Goal: Task Accomplishment & Management: Manage account settings

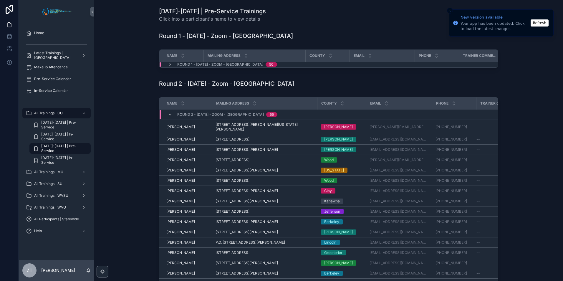
click at [541, 24] on button "Refresh" at bounding box center [540, 22] width 18 height 7
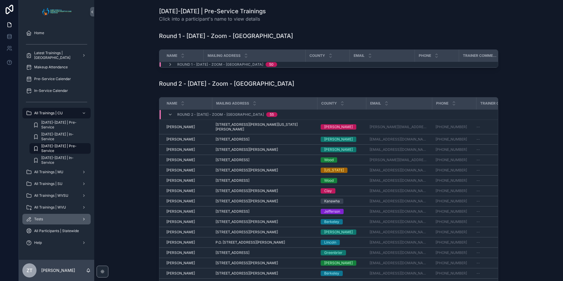
click at [61, 222] on div "Tests" at bounding box center [56, 218] width 61 height 9
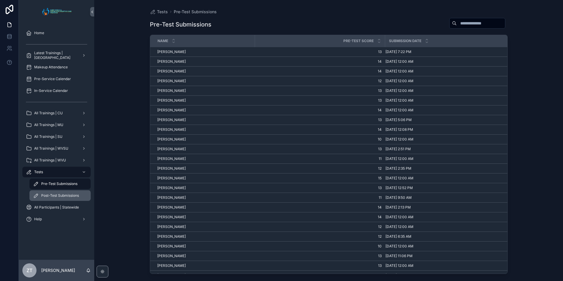
click at [52, 198] on span "Post-Test Submissions" at bounding box center [60, 195] width 38 height 5
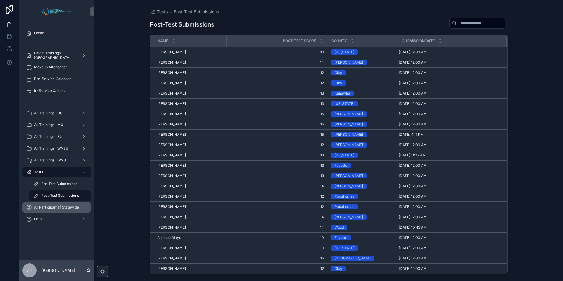
click at [51, 207] on span "All Participants | Statewide" at bounding box center [56, 207] width 45 height 5
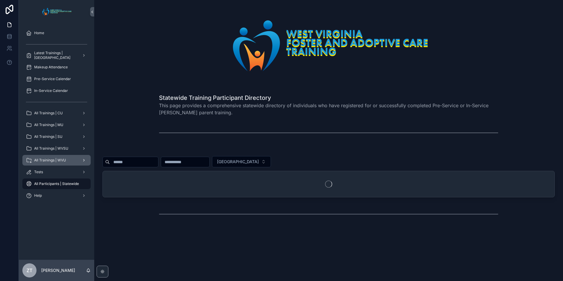
click at [55, 160] on span "All Trainings | WVU" at bounding box center [50, 160] width 32 height 5
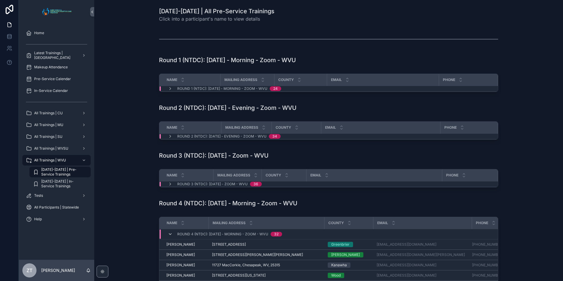
click at [170, 234] on icon "scrollable content" at bounding box center [170, 234] width 5 height 5
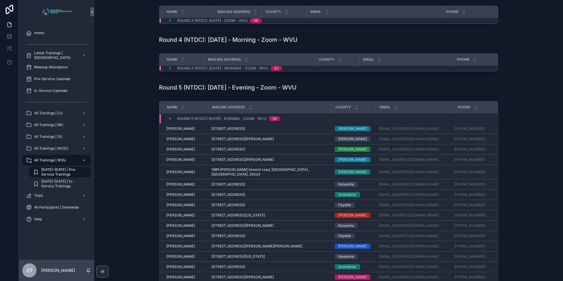
scroll to position [177, 0]
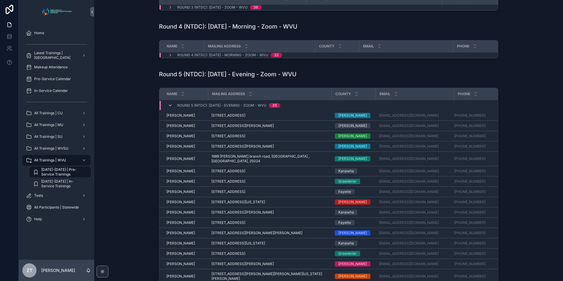
click at [169, 107] on icon "scrollable content" at bounding box center [170, 105] width 5 height 5
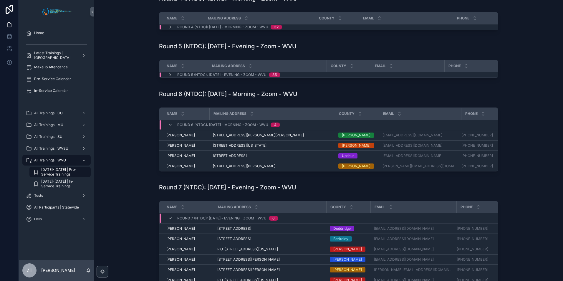
scroll to position [265, 0]
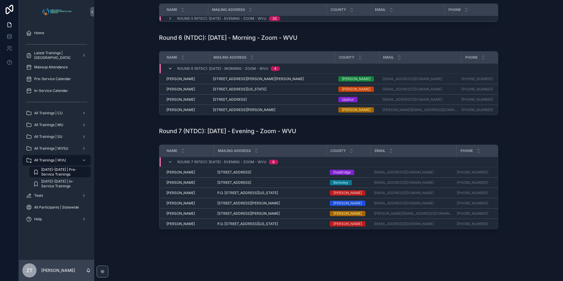
click at [169, 69] on icon "scrollable content" at bounding box center [170, 68] width 5 height 5
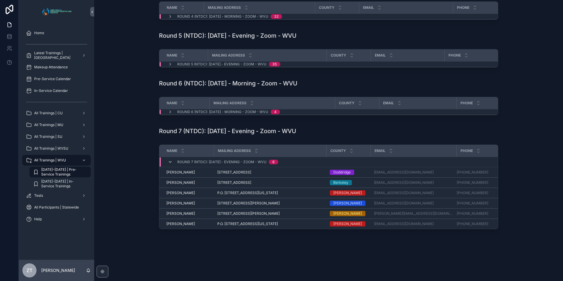
click at [168, 160] on icon "scrollable content" at bounding box center [170, 162] width 5 height 5
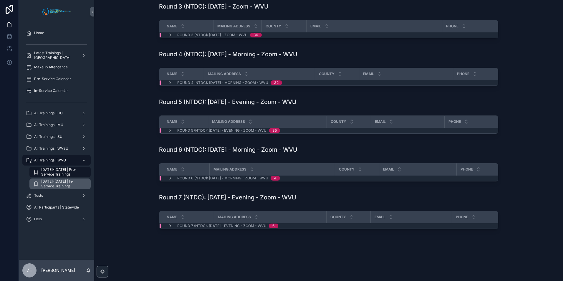
click at [65, 186] on span "2025-2026 | In-Service Trainings" at bounding box center [63, 183] width 44 height 9
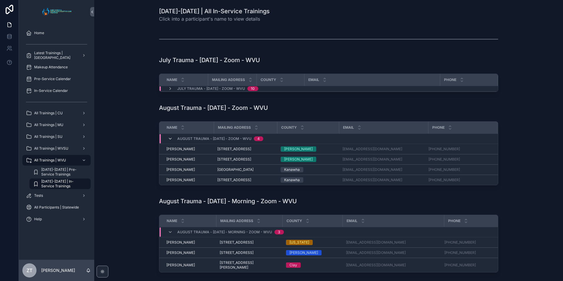
click at [168, 139] on icon "scrollable content" at bounding box center [170, 138] width 5 height 5
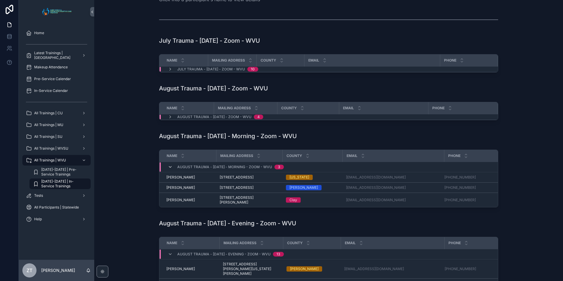
scroll to position [29, 0]
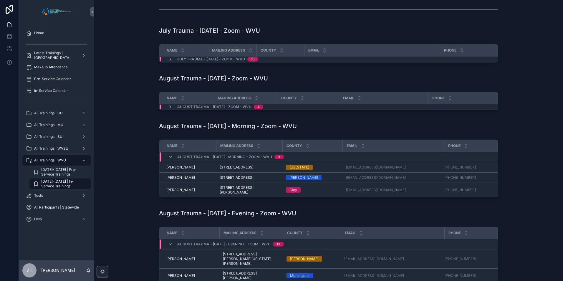
click at [168, 158] on icon "scrollable content" at bounding box center [170, 157] width 5 height 5
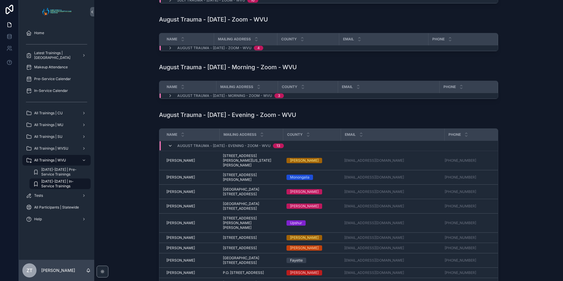
click at [171, 146] on icon "scrollable content" at bounding box center [170, 145] width 5 height 5
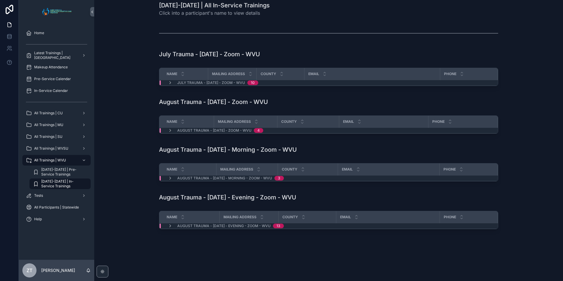
scroll to position [0, 0]
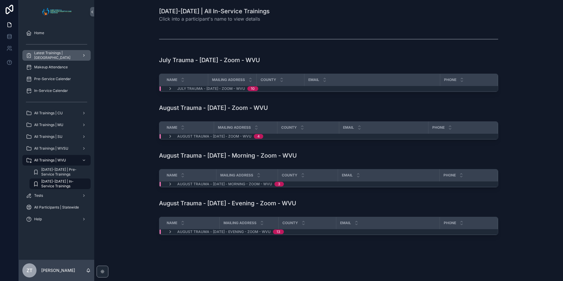
click at [57, 54] on span "Latest Trainings | [GEOGRAPHIC_DATA]" at bounding box center [55, 55] width 43 height 9
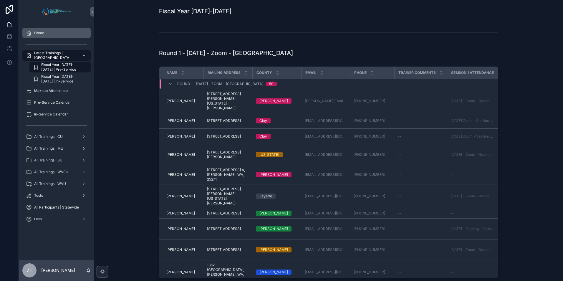
click at [52, 31] on div "Home" at bounding box center [56, 32] width 61 height 9
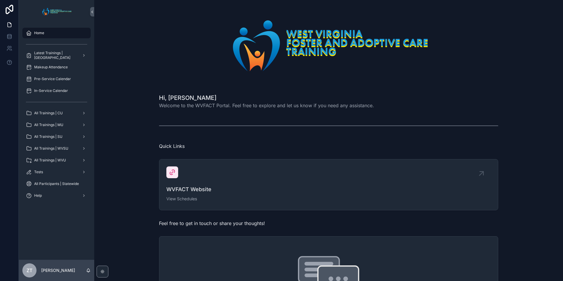
click at [171, 106] on span "Welcome to the WVFACT Portal. Feel free to explore and let us know if you need …" at bounding box center [266, 105] width 215 height 7
drag, startPoint x: 171, startPoint y: 106, endPoint x: 130, endPoint y: 97, distance: 41.8
click at [130, 97] on div "Hi, Zachary Welcome to the WVFACT Portal. Feel free to explore and let us know …" at bounding box center [328, 101] width 459 height 20
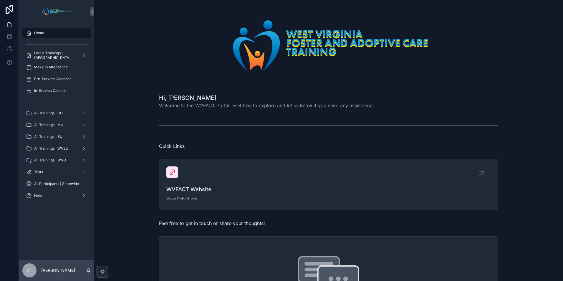
click at [159, 105] on span "Welcome to the WVFACT Portal. Feel free to explore and let us know if you need …" at bounding box center [266, 105] width 215 height 7
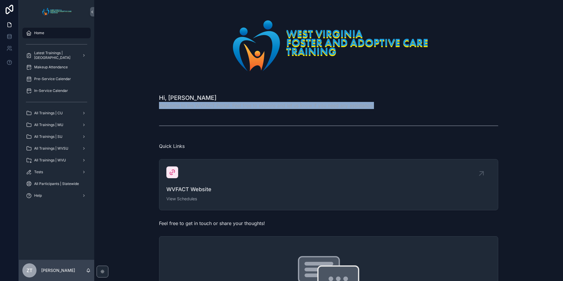
click at [159, 105] on span "Welcome to the WVFACT Portal. Feel free to explore and let us know if you need …" at bounding box center [266, 105] width 215 height 7
drag, startPoint x: 158, startPoint y: 105, endPoint x: 140, endPoint y: 105, distance: 18.3
click at [140, 105] on div "Hi, Zachary Welcome to the WVFACT Portal. Feel free to explore and let us know …" at bounding box center [328, 101] width 459 height 20
drag, startPoint x: 156, startPoint y: 106, endPoint x: 382, endPoint y: 108, distance: 225.6
click at [382, 108] on div "Hi, Zachary Welcome to the WVFACT Portal. Feel free to explore and let us know …" at bounding box center [328, 101] width 459 height 20
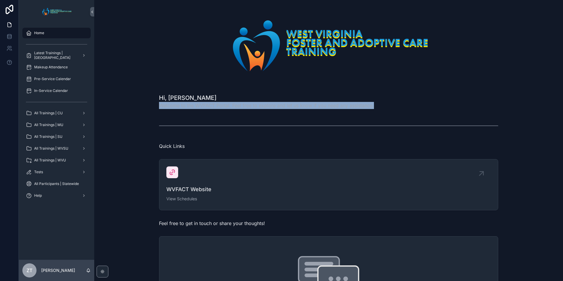
drag, startPoint x: 382, startPoint y: 108, endPoint x: 375, endPoint y: 107, distance: 7.2
click at [375, 107] on div "Hi, Zachary Welcome to the WVFACT Portal. Feel free to explore and let us know …" at bounding box center [328, 101] width 339 height 15
drag, startPoint x: 375, startPoint y: 107, endPoint x: 163, endPoint y: 112, distance: 211.2
click at [163, 112] on div "Hi, Zachary Welcome to the WVFACT Portal. Feel free to explore and let us know …" at bounding box center [328, 206] width 469 height 413
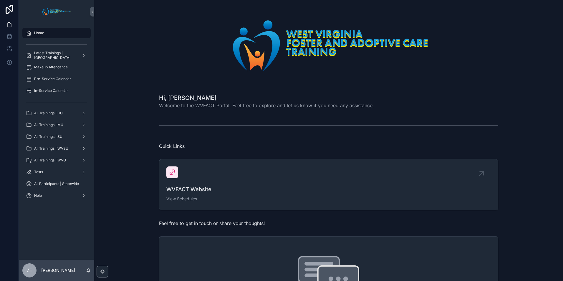
drag, startPoint x: 163, startPoint y: 112, endPoint x: 140, endPoint y: 99, distance: 26.8
click at [140, 99] on div "Hi, Zachary Welcome to the WVFACT Portal. Feel free to explore and let us know …" at bounding box center [328, 101] width 459 height 20
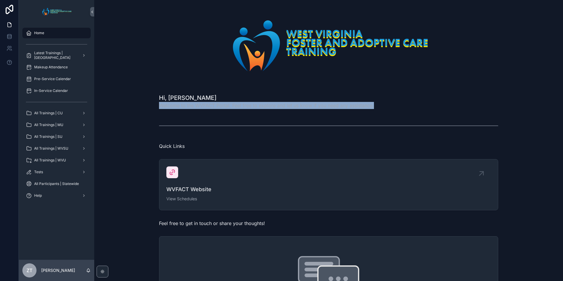
drag, startPoint x: 154, startPoint y: 105, endPoint x: 375, endPoint y: 109, distance: 220.9
click at [375, 109] on div "Hi, Zachary Welcome to the WVFACT Portal. Feel free to explore and let us know …" at bounding box center [328, 101] width 459 height 20
click at [377, 108] on div "Hi, Zachary Welcome to the WVFACT Portal. Feel free to explore and let us know …" at bounding box center [328, 101] width 339 height 15
drag, startPoint x: 375, startPoint y: 107, endPoint x: 109, endPoint y: 101, distance: 265.4
click at [109, 101] on div "Hi, Zachary Welcome to the WVFACT Portal. Feel free to explore and let us know …" at bounding box center [328, 101] width 459 height 20
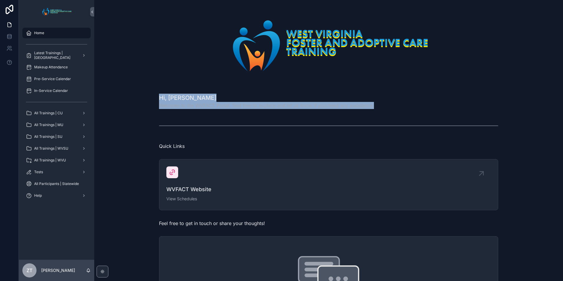
drag, startPoint x: 109, startPoint y: 101, endPoint x: 161, endPoint y: 101, distance: 52.1
click at [148, 101] on div "Hi, Zachary Welcome to the WVFACT Portal. Feel free to explore and let us know …" at bounding box center [328, 101] width 459 height 20
drag, startPoint x: 154, startPoint y: 105, endPoint x: 381, endPoint y: 114, distance: 227.2
click at [381, 114] on div "Hi, Zachary Welcome to the WVFACT Portal. Feel free to explore and let us know …" at bounding box center [328, 206] width 469 height 413
drag, startPoint x: 381, startPoint y: 114, endPoint x: 374, endPoint y: 107, distance: 9.8
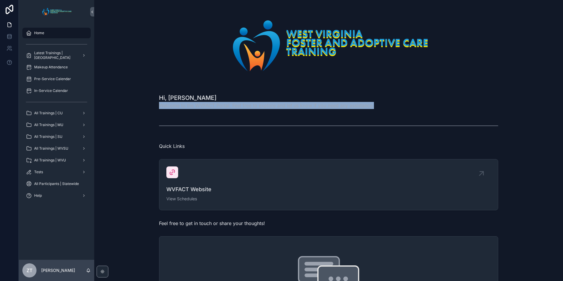
click at [374, 107] on div "Hi, Zachary Welcome to the WVFACT Portal. Feel free to explore and let us know …" at bounding box center [328, 101] width 339 height 15
drag, startPoint x: 369, startPoint y: 107, endPoint x: 158, endPoint y: 107, distance: 211.5
click at [159, 107] on div "Hi, Zachary Welcome to the WVFACT Portal. Feel free to explore and let us know …" at bounding box center [328, 101] width 339 height 15
drag, startPoint x: 158, startPoint y: 107, endPoint x: 149, endPoint y: 105, distance: 9.0
click at [145, 106] on div "Hi, Zachary Welcome to the WVFACT Portal. Feel free to explore and let us know …" at bounding box center [328, 101] width 459 height 20
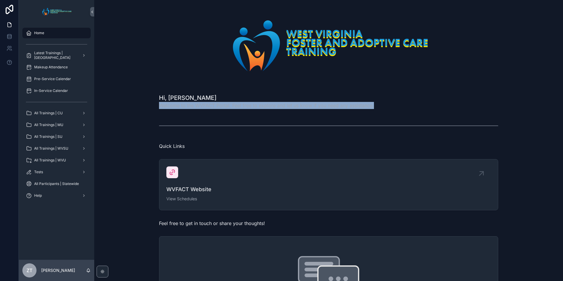
drag, startPoint x: 149, startPoint y: 105, endPoint x: 400, endPoint y: 107, distance: 251.5
click at [400, 107] on div "Hi, Zachary Welcome to the WVFACT Portal. Feel free to explore and let us know …" at bounding box center [328, 101] width 459 height 20
drag, startPoint x: 400, startPoint y: 107, endPoint x: 381, endPoint y: 110, distance: 19.8
click at [381, 110] on div "Hi, [PERSON_NAME] Welcome to the WVFACT Portal. Feel free to explore and let us…" at bounding box center [328, 101] width 459 height 20
drag, startPoint x: 376, startPoint y: 106, endPoint x: 158, endPoint y: 109, distance: 217.4
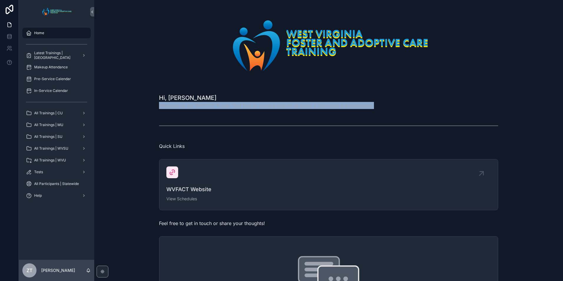
click at [158, 109] on div "Hi, [PERSON_NAME] Welcome to the WVFACT Portal. Feel free to explore and let us…" at bounding box center [328, 101] width 459 height 20
drag, startPoint x: 158, startPoint y: 109, endPoint x: 138, endPoint y: 104, distance: 21.1
click at [138, 104] on div "Hi, [PERSON_NAME] Welcome to the WVFACT Portal. Feel free to explore and let us…" at bounding box center [328, 101] width 459 height 20
drag, startPoint x: 149, startPoint y: 106, endPoint x: 372, endPoint y: 110, distance: 223.0
click at [372, 110] on div "Hi, [PERSON_NAME] Welcome to the WVFACT Portal. Feel free to explore and let us…" at bounding box center [328, 101] width 459 height 20
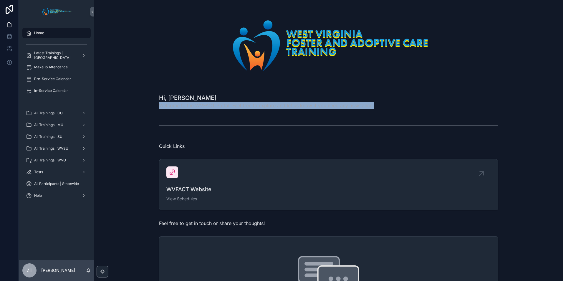
drag, startPoint x: 372, startPoint y: 110, endPoint x: 345, endPoint y: 103, distance: 27.6
click at [345, 103] on span "Welcome to the WVFACT Portal. Feel free to explore and let us know if you need …" at bounding box center [266, 105] width 215 height 7
drag, startPoint x: 373, startPoint y: 106, endPoint x: 136, endPoint y: 103, distance: 236.8
click at [136, 103] on div "Hi, [PERSON_NAME] Welcome to the WVFACT Portal. Feel free to explore and let us…" at bounding box center [328, 101] width 459 height 20
drag, startPoint x: 136, startPoint y: 103, endPoint x: 166, endPoint y: 106, distance: 29.6
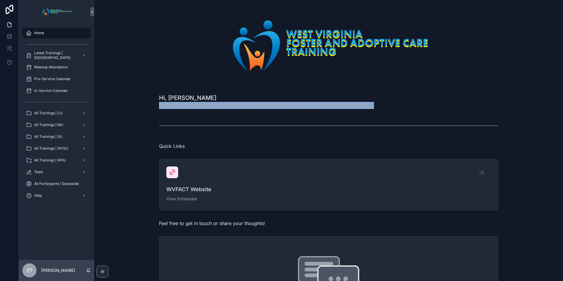
click at [166, 106] on span "Welcome to the WVFACT Portal. Feel free to explore and let us know if you need …" at bounding box center [266, 105] width 215 height 7
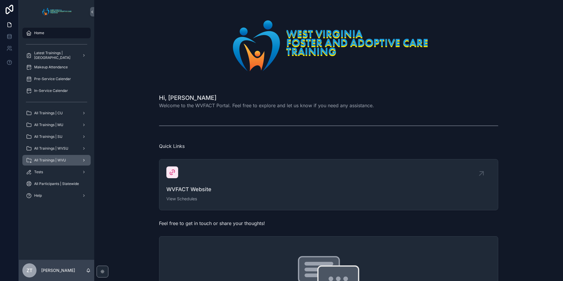
click at [62, 158] on span "All Trainings | WVU" at bounding box center [50, 160] width 32 height 5
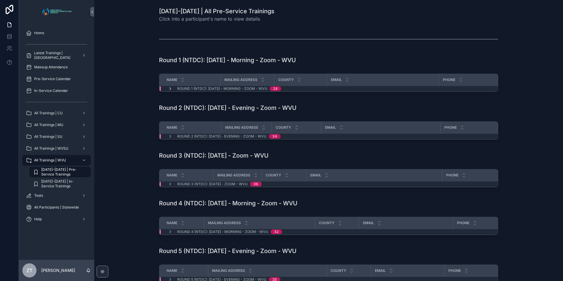
click at [168, 89] on icon "scrollable content" at bounding box center [170, 88] width 5 height 5
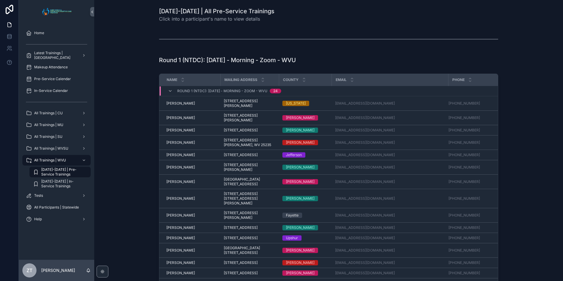
click at [168, 89] on icon "scrollable content" at bounding box center [170, 91] width 5 height 5
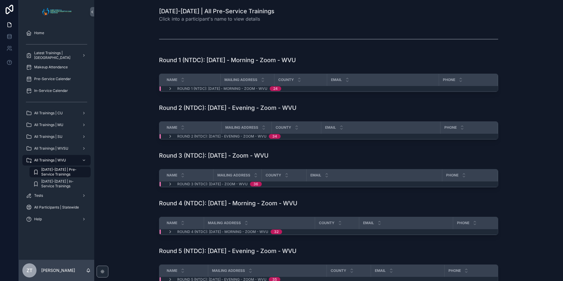
click at [113, 189] on div "Name Mailing Address County Email Phone Round 3 (NTDC): 7/12/2025 - Zoom - WVU …" at bounding box center [328, 179] width 459 height 25
click at [82, 197] on div "scrollable content" at bounding box center [84, 195] width 8 height 9
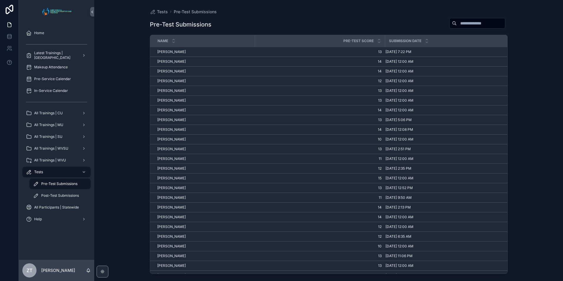
click at [58, 185] on span "Pre-Test Submissions" at bounding box center [59, 183] width 36 height 5
click at [57, 194] on span "Post-Test Submissions" at bounding box center [60, 195] width 38 height 5
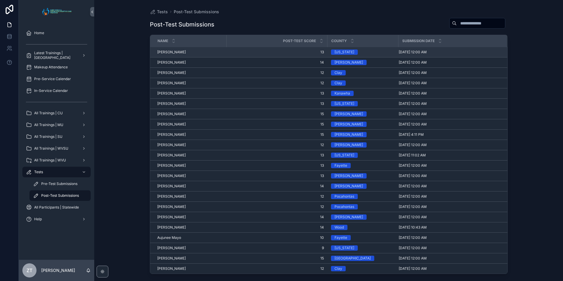
click at [221, 55] on td "[PERSON_NAME] [PERSON_NAME]" at bounding box center [188, 52] width 77 height 10
click at [177, 52] on span "[PERSON_NAME]" at bounding box center [171, 52] width 29 height 5
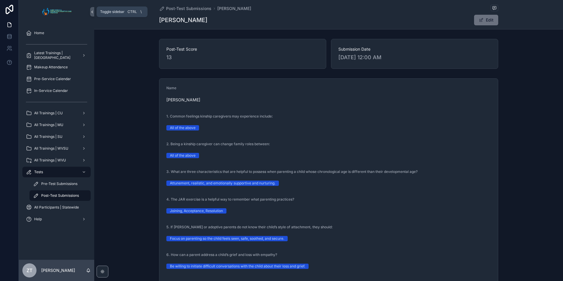
click at [91, 12] on icon "scrollable content" at bounding box center [92, 12] width 4 height 4
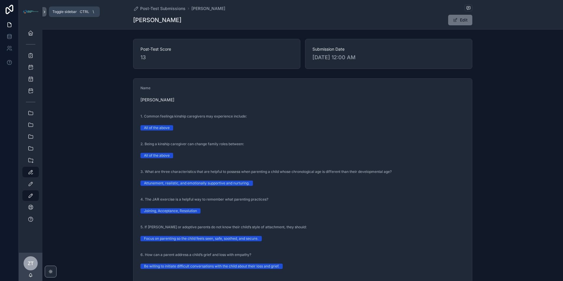
click at [44, 9] on button "scrollable content" at bounding box center [44, 11] width 4 height 9
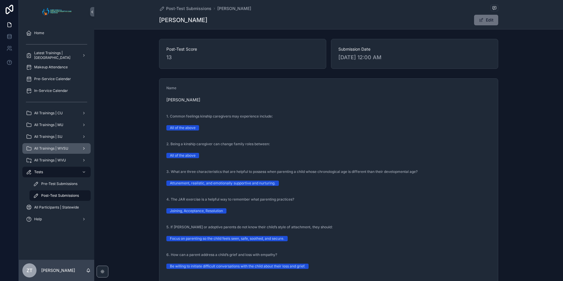
click at [62, 151] on div "All Trainings | WVSU" at bounding box center [56, 148] width 61 height 9
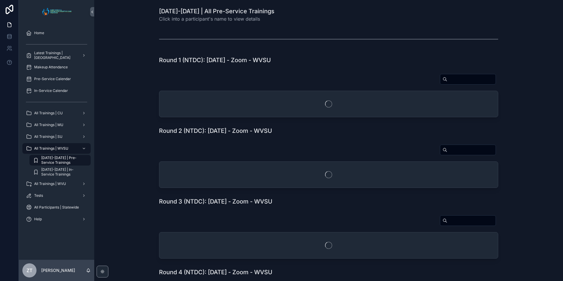
click at [113, 164] on div "scrollable content" at bounding box center [328, 166] width 459 height 48
click at [56, 185] on span "All Trainings | WVU" at bounding box center [50, 183] width 32 height 5
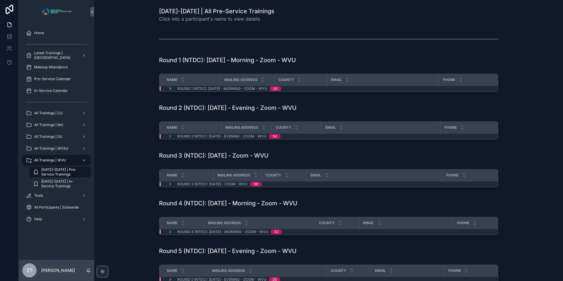
click at [168, 88] on icon "scrollable content" at bounding box center [170, 88] width 5 height 5
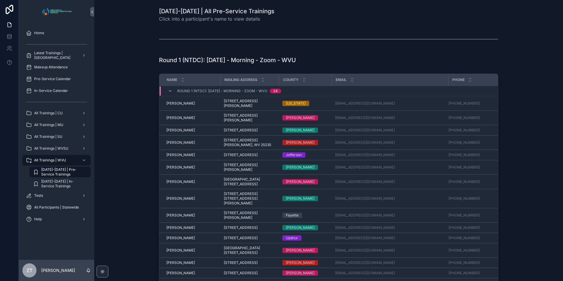
click at [168, 88] on div "Round 1 (NTDC): 7/9/2025 - Morning - Zoom - WVU 24" at bounding box center [224, 90] width 113 height 9
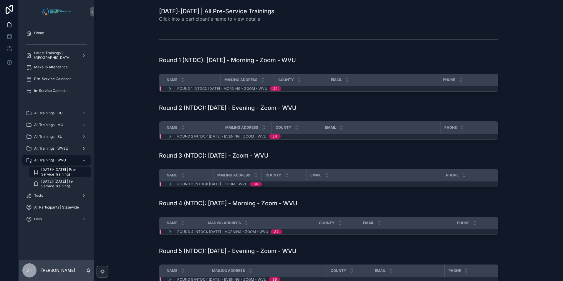
click at [169, 88] on icon "scrollable content" at bounding box center [170, 88] width 5 height 5
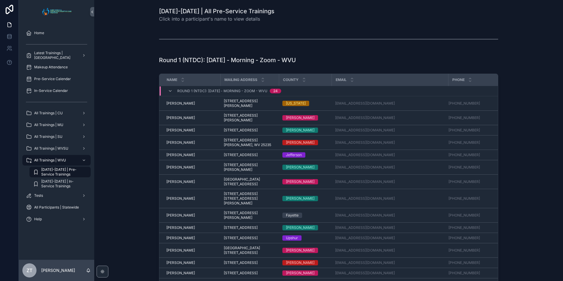
click at [169, 88] on div "Round 1 (NTDC): 7/9/2025 - Morning - Zoom - WVU 24" at bounding box center [224, 90] width 113 height 9
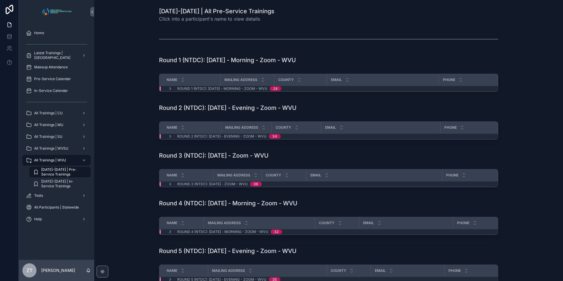
click at [146, 95] on div "Name Mailing Address County Email Phone Round 1 (NTDC): 7/9/2025 - Morning - Zo…" at bounding box center [328, 83] width 459 height 25
click at [168, 138] on icon "scrollable content" at bounding box center [170, 136] width 5 height 5
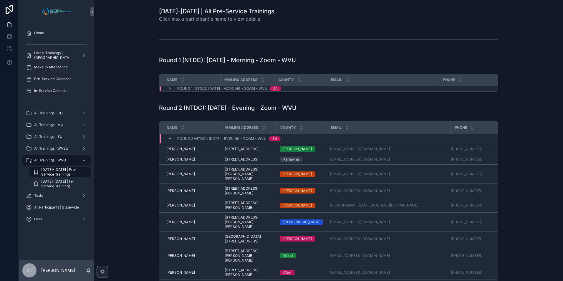
click at [168, 140] on icon "scrollable content" at bounding box center [170, 138] width 5 height 5
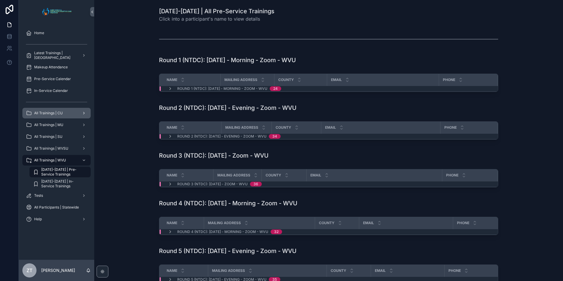
click at [63, 113] on div "All Trainings | CU" at bounding box center [56, 112] width 61 height 9
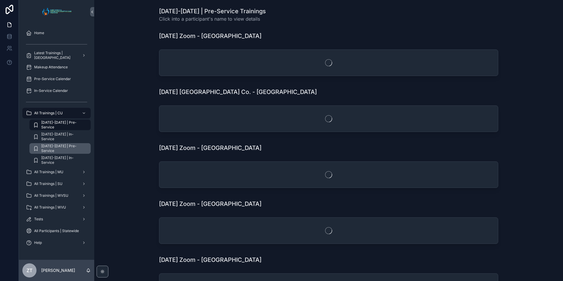
click at [67, 152] on div "2025-2026 | Pre-Service" at bounding box center [60, 148] width 54 height 9
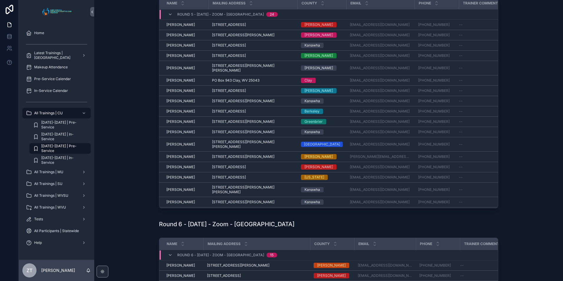
scroll to position [383, 0]
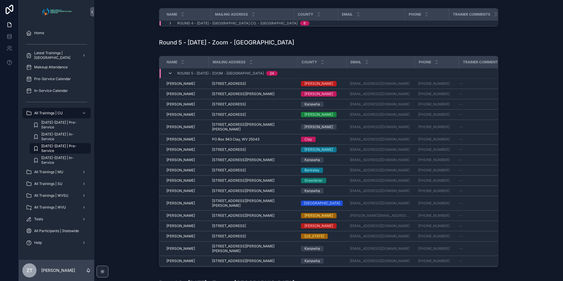
click at [170, 76] on icon "scrollable content" at bounding box center [170, 73] width 5 height 5
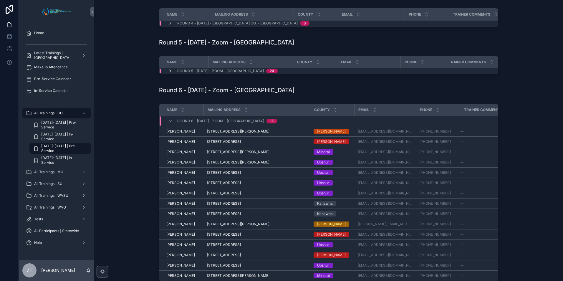
click at [168, 73] on icon "scrollable content" at bounding box center [170, 71] width 5 height 5
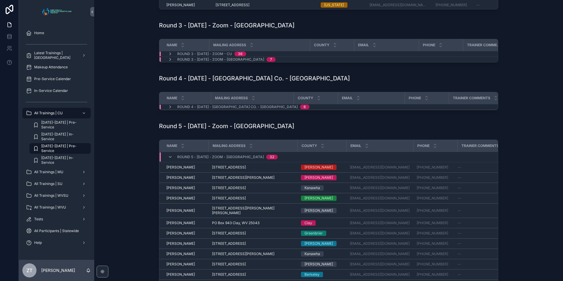
scroll to position [295, 0]
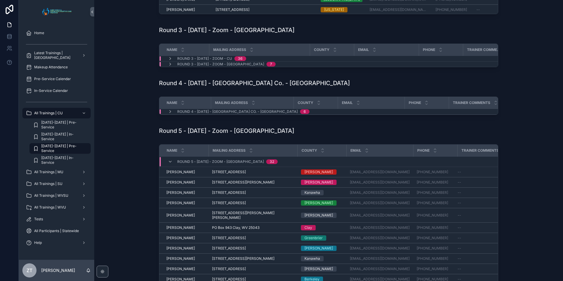
click at [165, 135] on h1 "Round 5 - 09/02/2025 - Zoom - Concord" at bounding box center [226, 131] width 135 height 8
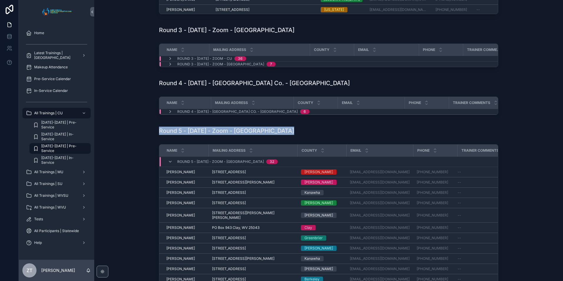
click at [165, 135] on h1 "Round 5 - 09/02/2025 - Zoom - Concord" at bounding box center [226, 131] width 135 height 8
drag, startPoint x: 165, startPoint y: 141, endPoint x: 127, endPoint y: 142, distance: 37.7
click at [127, 137] on div "Round 5 - 09/02/2025 - Zoom - Concord" at bounding box center [328, 130] width 459 height 13
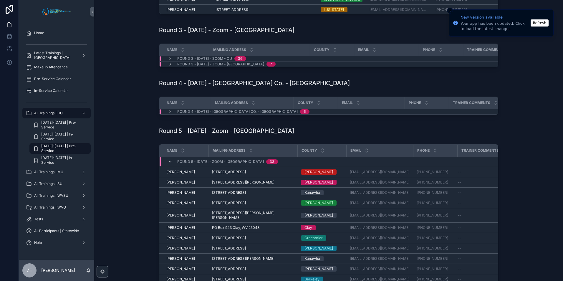
click at [538, 23] on button "Refresh" at bounding box center [540, 22] width 18 height 7
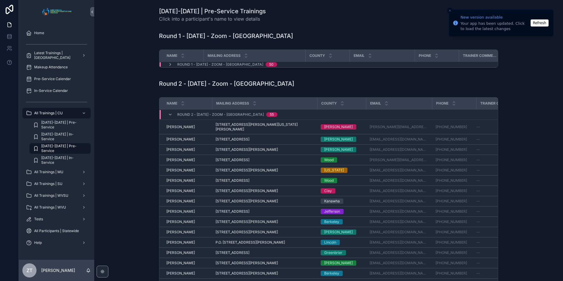
click at [540, 26] on button "Refresh" at bounding box center [540, 22] width 18 height 7
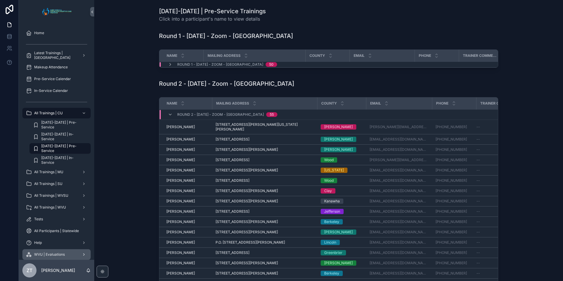
click at [57, 254] on span "WVU | Evaluations" at bounding box center [49, 254] width 31 height 5
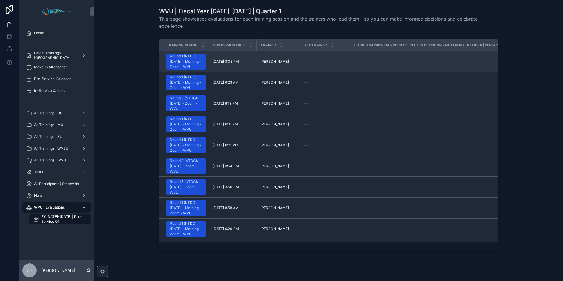
click at [230, 64] on span "[DATE] 8:03 PM" at bounding box center [226, 61] width 26 height 5
click at [186, 67] on div "Round 1 (NTDC): [DATE] - Morning - Zoom - WVU" at bounding box center [186, 62] width 32 height 16
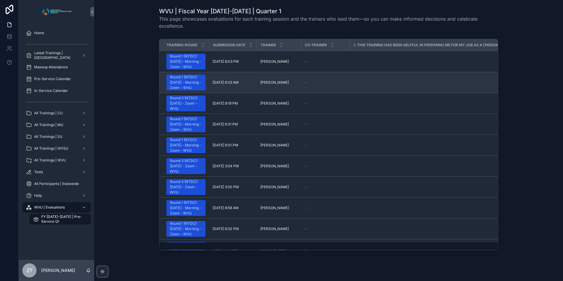
click at [188, 87] on div "Round 1 (NTDC): [DATE] - Morning - Zoom - WVU" at bounding box center [186, 83] width 32 height 16
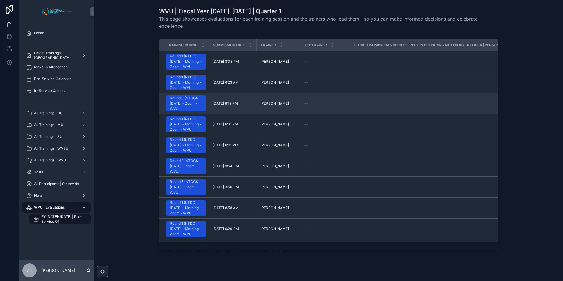
click at [192, 111] on div "Round 3 (NTDC): [DATE] - Zoom - WVU" at bounding box center [186, 103] width 32 height 16
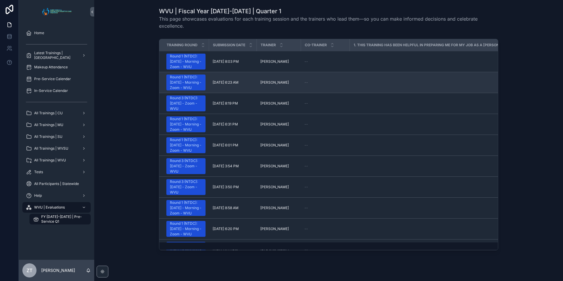
drag, startPoint x: 209, startPoint y: 91, endPoint x: 295, endPoint y: 95, distance: 85.8
drag, startPoint x: 295, startPoint y: 95, endPoint x: 322, endPoint y: 92, distance: 27.3
click at [322, 85] on div "--" at bounding box center [326, 82] width 42 height 5
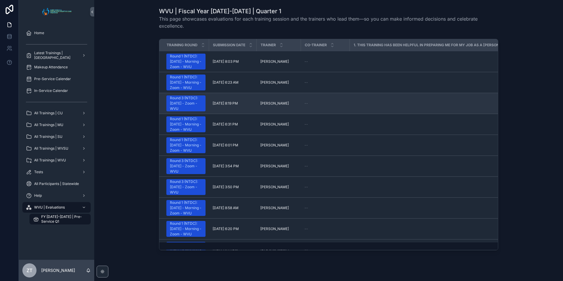
scroll to position [126, 0]
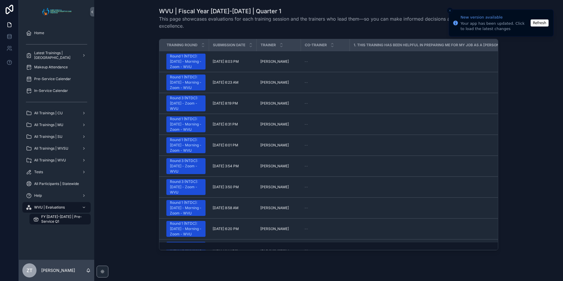
click at [537, 24] on button "Refresh" at bounding box center [540, 22] width 18 height 7
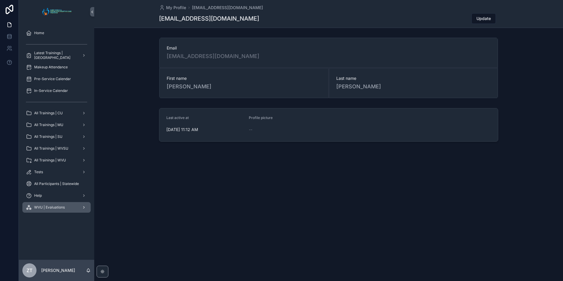
click at [55, 209] on span "WVU | Evaluations" at bounding box center [49, 207] width 31 height 5
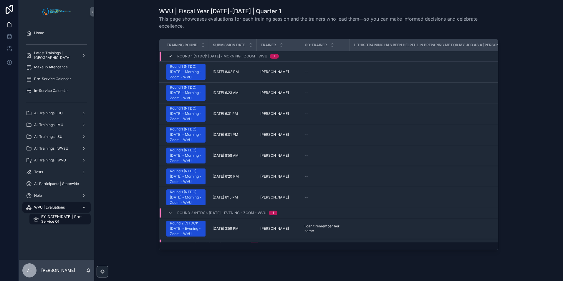
click at [168, 56] on icon "scrollable content" at bounding box center [170, 56] width 5 height 5
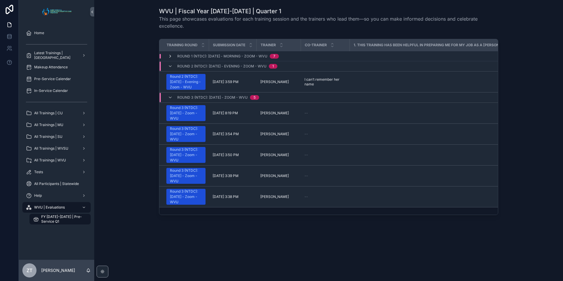
click at [169, 56] on icon "scrollable content" at bounding box center [170, 56] width 5 height 5
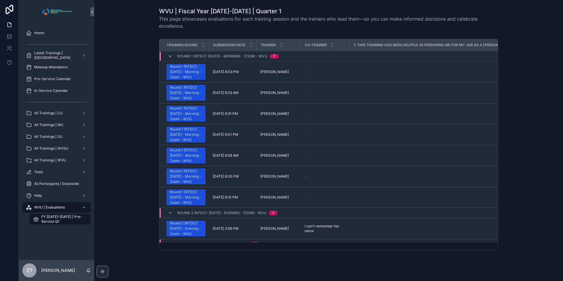
click at [169, 56] on icon "scrollable content" at bounding box center [170, 56] width 5 height 5
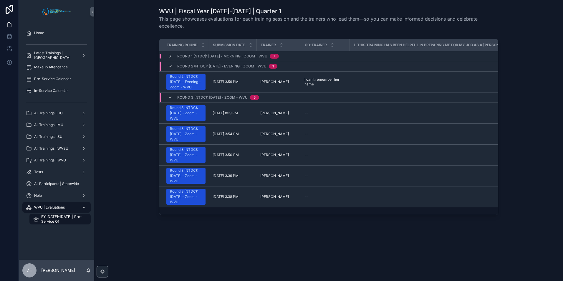
click at [172, 100] on icon "scrollable content" at bounding box center [170, 97] width 5 height 5
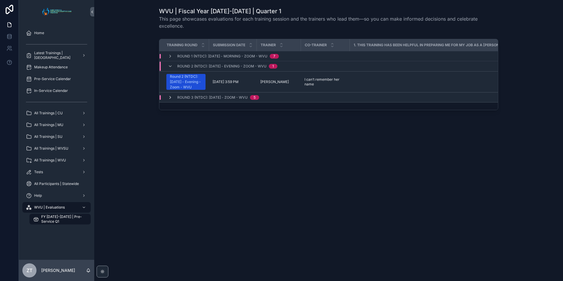
click at [170, 100] on icon "scrollable content" at bounding box center [170, 97] width 5 height 5
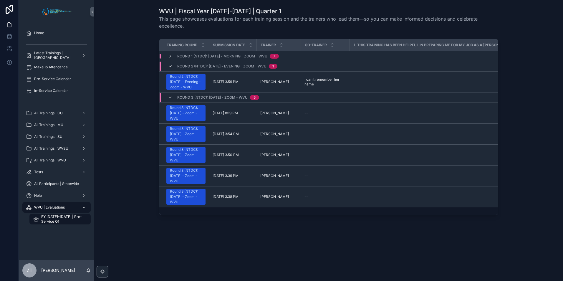
click at [168, 66] on icon "scrollable content" at bounding box center [170, 66] width 5 height 5
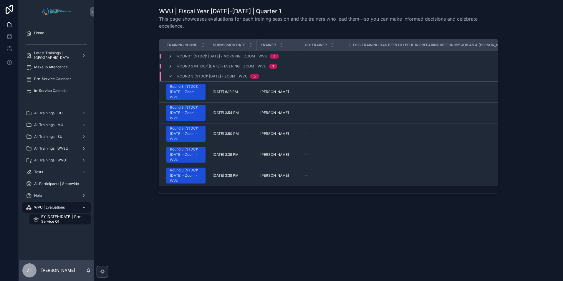
click at [168, 66] on icon "scrollable content" at bounding box center [170, 66] width 5 height 5
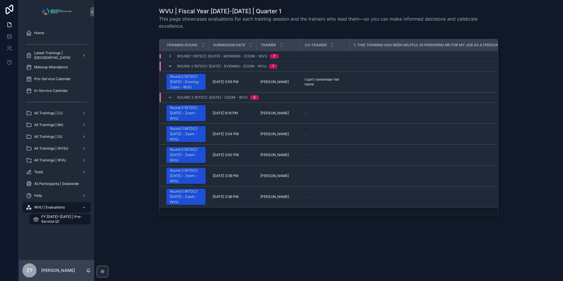
click at [170, 64] on icon "scrollable content" at bounding box center [170, 66] width 5 height 5
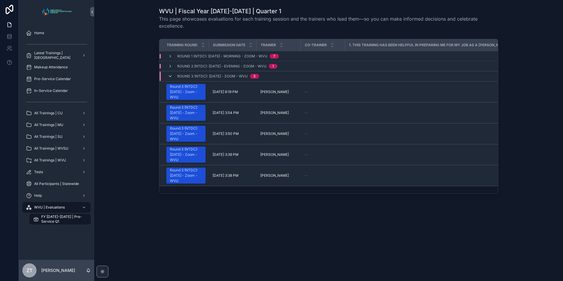
click at [171, 76] on icon "scrollable content" at bounding box center [170, 76] width 5 height 5
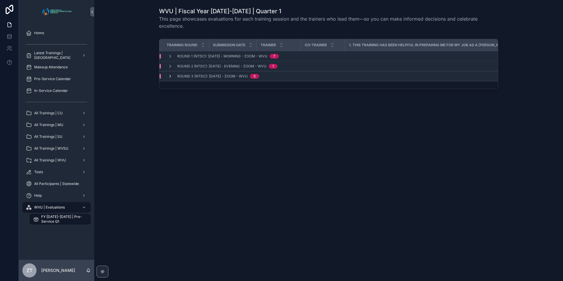
click at [170, 76] on icon "scrollable content" at bounding box center [170, 76] width 5 height 5
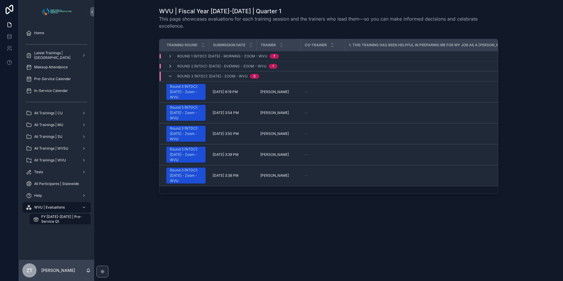
click at [169, 65] on icon "scrollable content" at bounding box center [170, 66] width 5 height 5
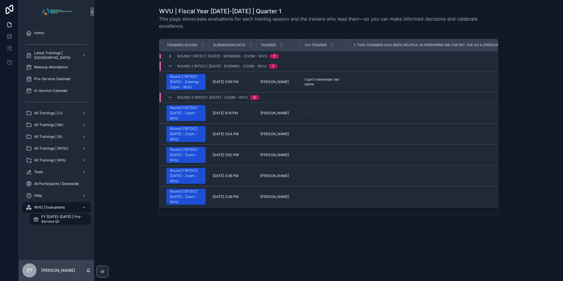
click at [171, 56] on icon "scrollable content" at bounding box center [170, 56] width 5 height 5
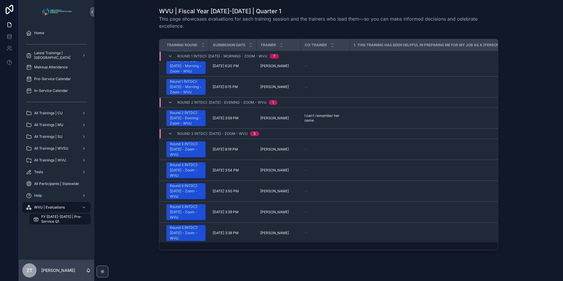
scroll to position [157, 0]
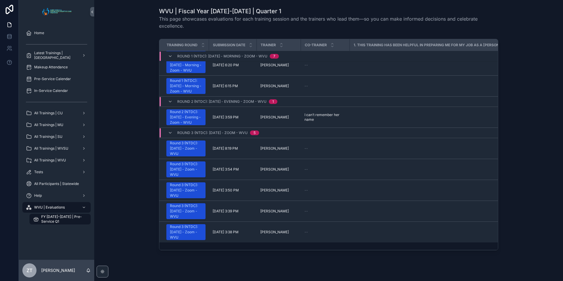
drag, startPoint x: 207, startPoint y: 247, endPoint x: 183, endPoint y: 248, distance: 24.8
click at [183, 248] on div "Training Round Submission Date Trainer Co-Trainer 1. This training has been hel…" at bounding box center [328, 144] width 339 height 211
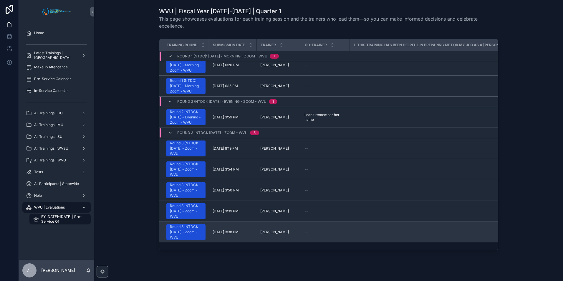
scroll to position [0, 0]
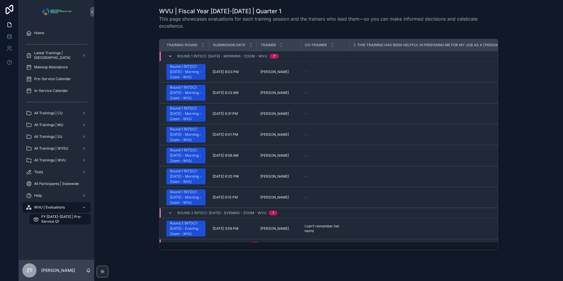
click at [169, 54] on icon "scrollable content" at bounding box center [170, 56] width 5 height 5
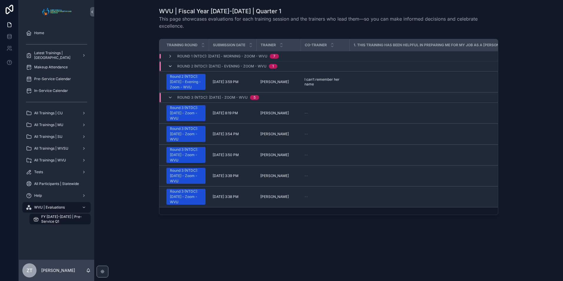
click at [169, 65] on icon "scrollable content" at bounding box center [170, 66] width 5 height 5
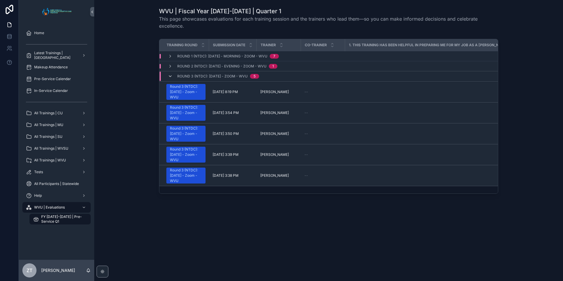
click at [169, 78] on icon "scrollable content" at bounding box center [170, 76] width 5 height 5
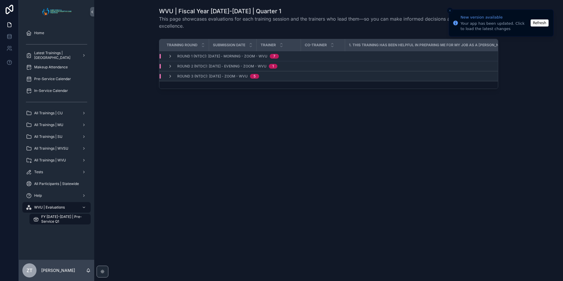
click at [538, 25] on button "Refresh" at bounding box center [540, 22] width 18 height 7
click at [169, 52] on td "Round 1 (NTDC): [DATE] - Morning - Zoom - WVU 7" at bounding box center [230, 56] width 142 height 10
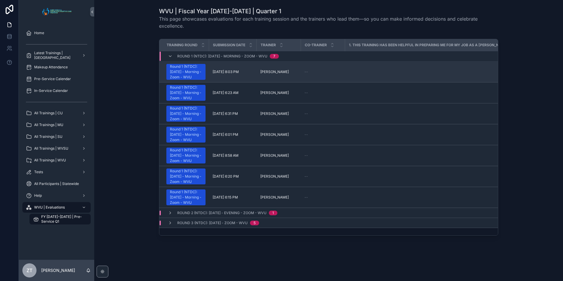
click at [196, 75] on div "Round 1 (NTDC): [DATE] - Morning - Zoom - WVU" at bounding box center [186, 72] width 32 height 16
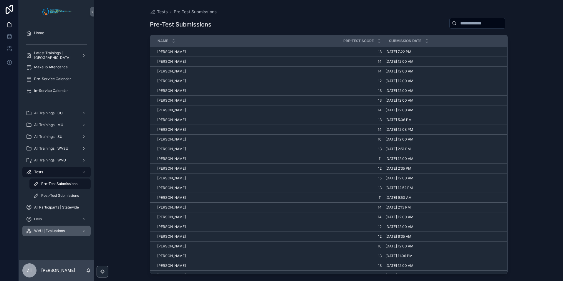
click at [52, 230] on span "WVU | Evaluations" at bounding box center [49, 231] width 31 height 5
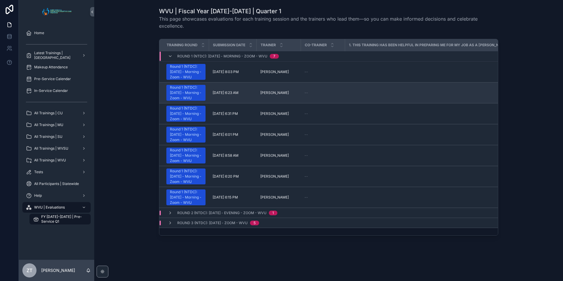
click at [182, 101] on div "Round 1 (NTDC): [DATE] - Morning - Zoom - WVU" at bounding box center [186, 93] width 32 height 16
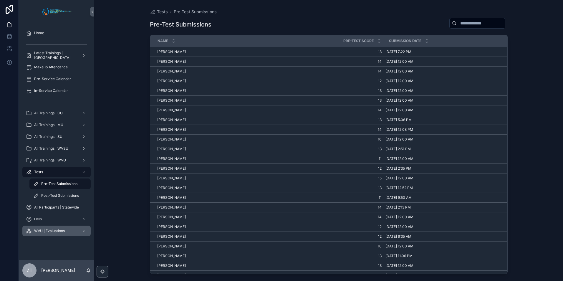
click at [57, 231] on span "WVU | Evaluations" at bounding box center [49, 231] width 31 height 5
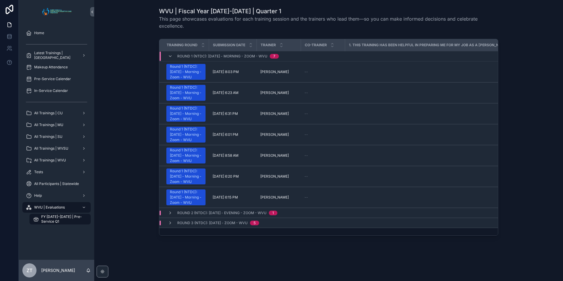
click at [58, 219] on span "FY [DATE]-[DATE] | Pre-Service Q1" at bounding box center [63, 218] width 44 height 9
click at [136, 101] on div "Training Round Submission Date Trainer Co-Trainer 1. This training has been hel…" at bounding box center [328, 139] width 459 height 204
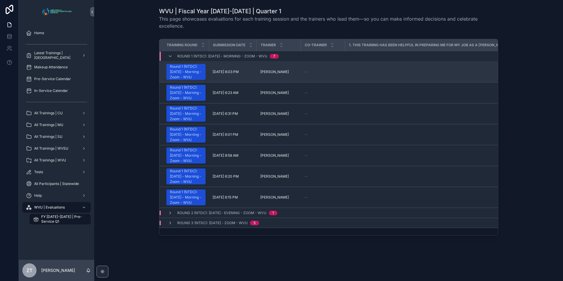
click at [179, 71] on div "Round 1 (NTDC): [DATE] - Morning - Zoom - WVU" at bounding box center [186, 72] width 32 height 16
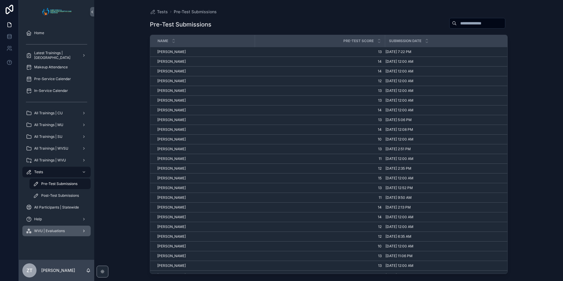
click at [51, 232] on span "WVU | Evaluations" at bounding box center [49, 231] width 31 height 5
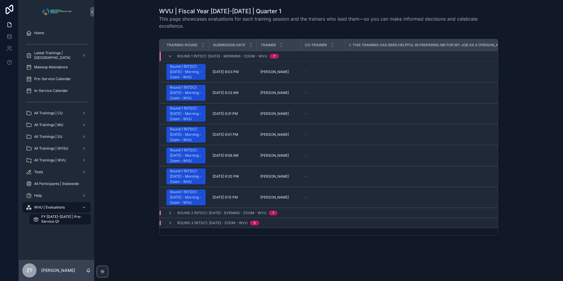
click at [61, 220] on span "FY [DATE]-[DATE] | Pre-Service Q1" at bounding box center [63, 218] width 44 height 9
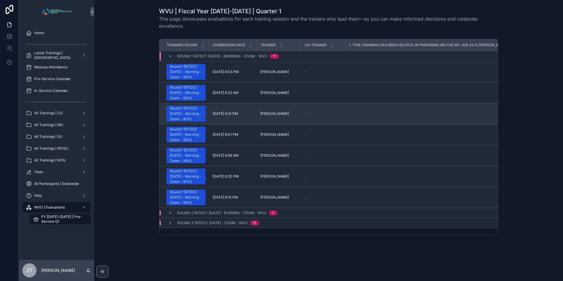
scroll to position [25, 0]
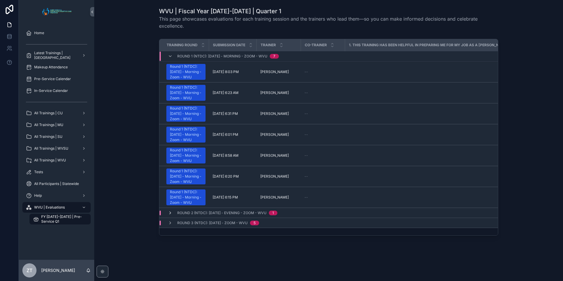
click at [168, 215] on icon "scrollable content" at bounding box center [170, 213] width 5 height 5
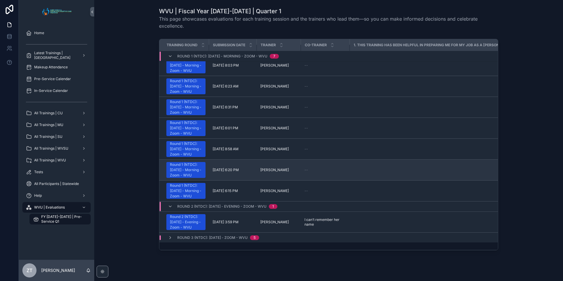
scroll to position [52, 0]
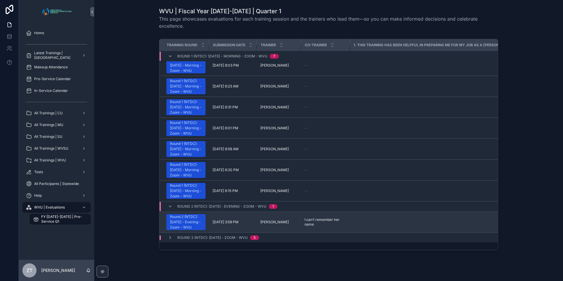
click at [187, 214] on div "Round 2 (NTDC): [DATE] - Evening - Zoom - WVU" at bounding box center [186, 222] width 32 height 16
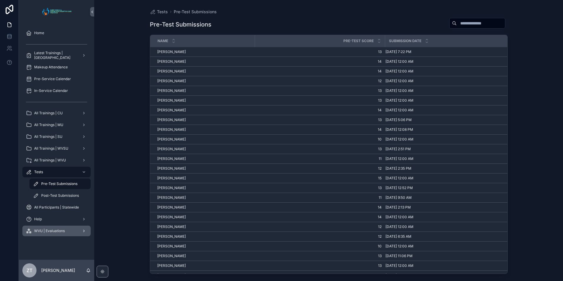
click at [55, 229] on span "WVU | Evaluations" at bounding box center [49, 231] width 31 height 5
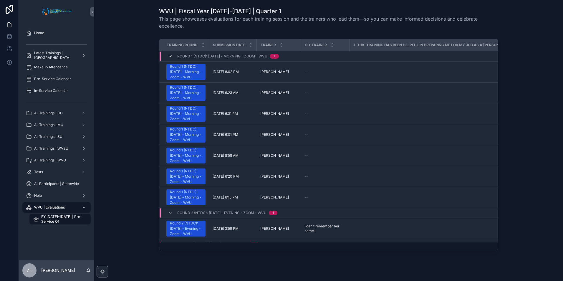
click at [168, 56] on icon "scrollable content" at bounding box center [170, 56] width 5 height 5
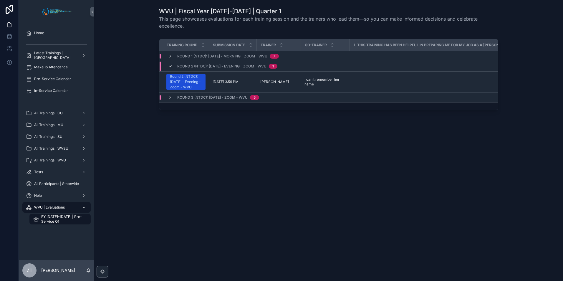
click at [171, 65] on icon "scrollable content" at bounding box center [170, 66] width 5 height 5
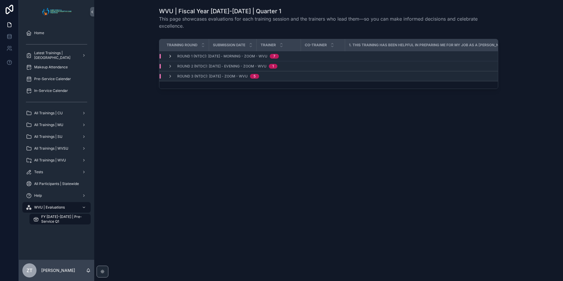
click at [172, 57] on icon "scrollable content" at bounding box center [170, 56] width 5 height 5
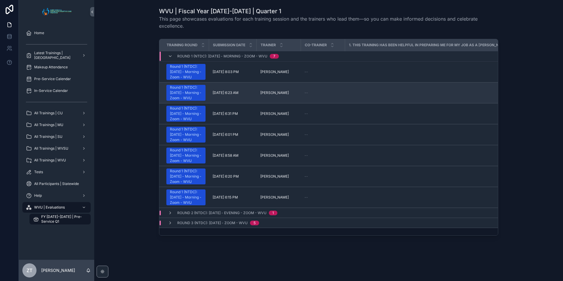
click at [191, 101] on div "Round 1 (NTDC): [DATE] - Morning - Zoom - WVU" at bounding box center [186, 93] width 32 height 16
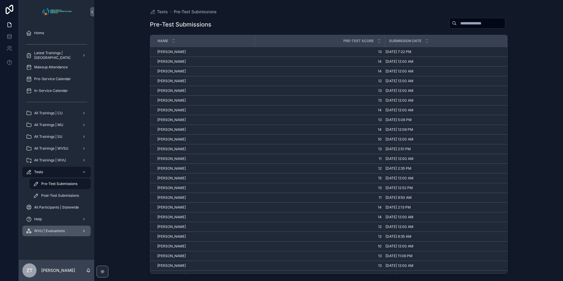
click at [62, 233] on div "WVU | Evaluations" at bounding box center [56, 230] width 61 height 9
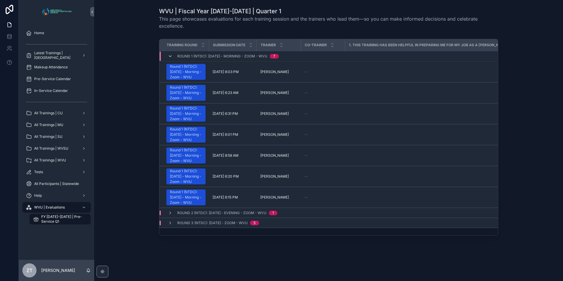
click at [170, 55] on icon "scrollable content" at bounding box center [170, 56] width 5 height 5
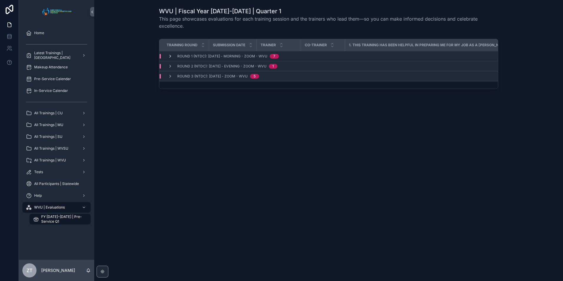
click at [171, 57] on icon "scrollable content" at bounding box center [170, 56] width 5 height 5
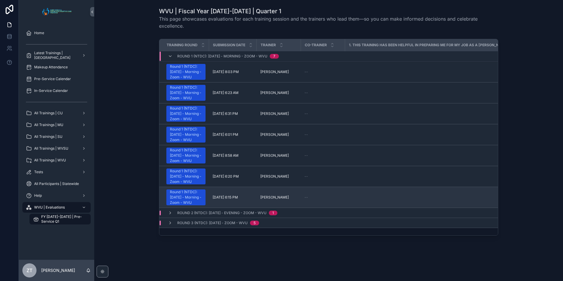
click at [188, 205] on div "Round 1 (NTDC): [DATE] - Morning - Zoom - WVU" at bounding box center [186, 197] width 32 height 16
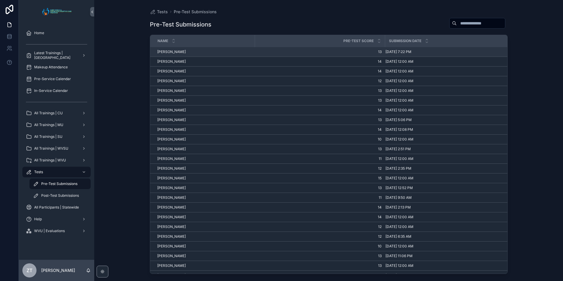
click at [172, 51] on span "Aaron Higgins" at bounding box center [171, 51] width 29 height 5
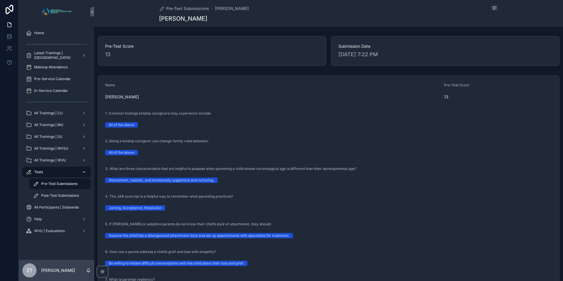
click at [66, 171] on div "Tests" at bounding box center [56, 171] width 61 height 9
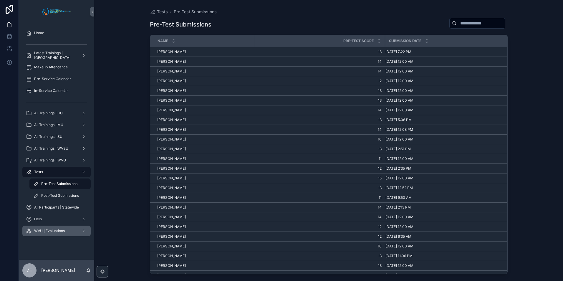
click at [53, 229] on span "WVU | Evaluations" at bounding box center [49, 231] width 31 height 5
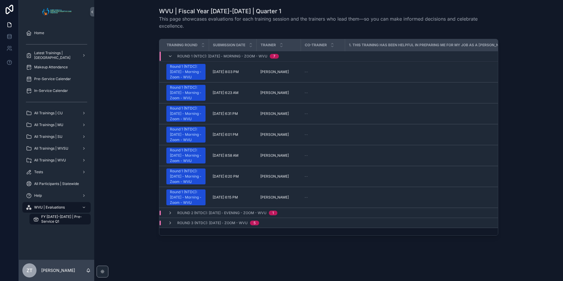
click at [69, 215] on span "FY [DATE]-[DATE] | Pre-Service Q1" at bounding box center [63, 218] width 44 height 9
click at [169, 57] on icon "scrollable content" at bounding box center [170, 56] width 5 height 5
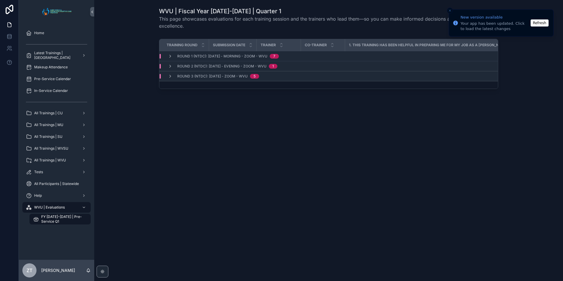
click at [537, 23] on button "Refresh" at bounding box center [540, 22] width 18 height 7
click at [167, 54] on div "Round 1 (NTDC): [DATE] - Morning - Zoom - WVU 7" at bounding box center [223, 56] width 125 height 5
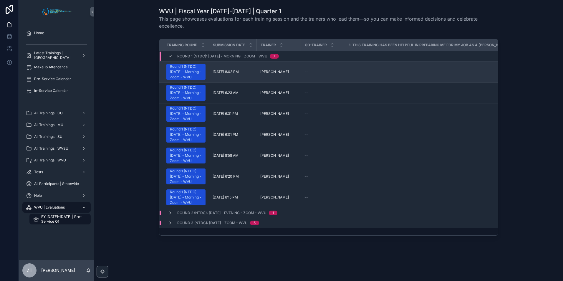
click at [178, 72] on div "Round 1 (NTDC): [DATE] - Morning - Zoom - WVU" at bounding box center [186, 72] width 32 height 16
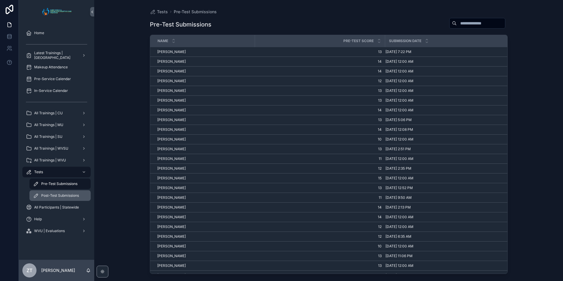
click at [60, 192] on div "Post-Test Submissions" at bounding box center [60, 195] width 54 height 9
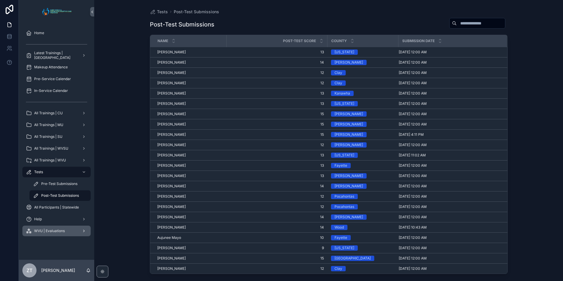
click at [48, 235] on div "WVU | Evaluations" at bounding box center [56, 230] width 61 height 9
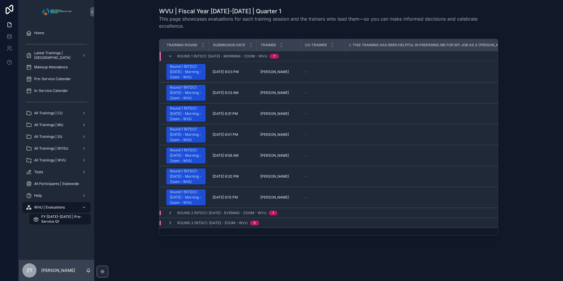
click at [166, 57] on div "Round 1 (NTDC): [DATE] - Morning - Zoom - WVU 7" at bounding box center [223, 56] width 125 height 9
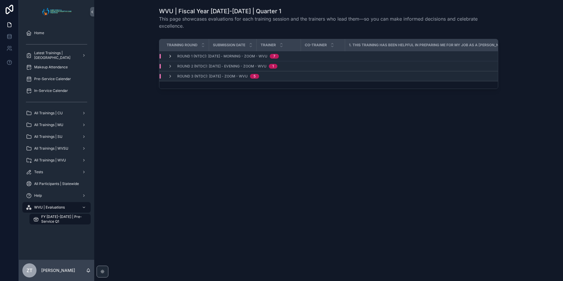
click at [169, 56] on icon "scrollable content" at bounding box center [170, 56] width 5 height 5
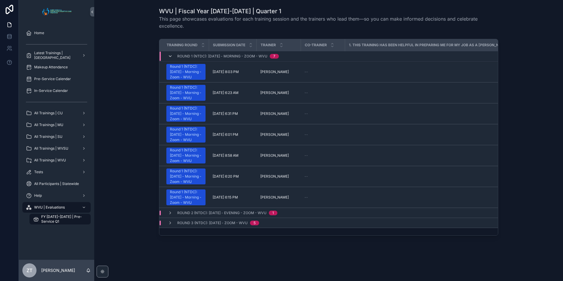
click at [170, 56] on icon "scrollable content" at bounding box center [170, 56] width 5 height 5
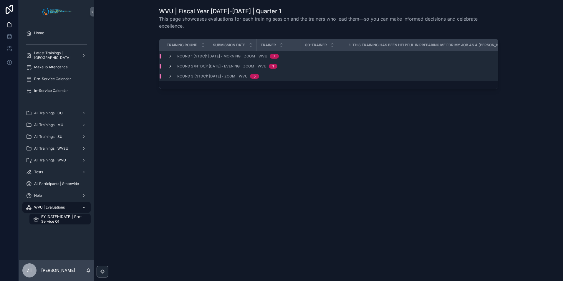
click at [170, 68] on icon "scrollable content" at bounding box center [170, 66] width 5 height 5
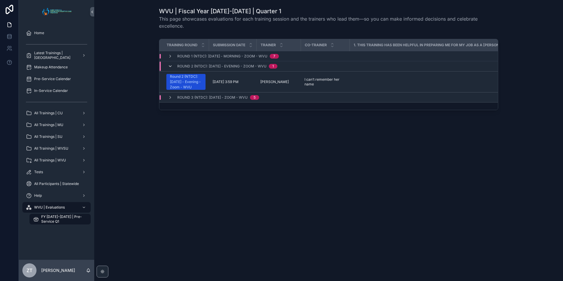
click at [170, 67] on icon "scrollable content" at bounding box center [170, 66] width 5 height 5
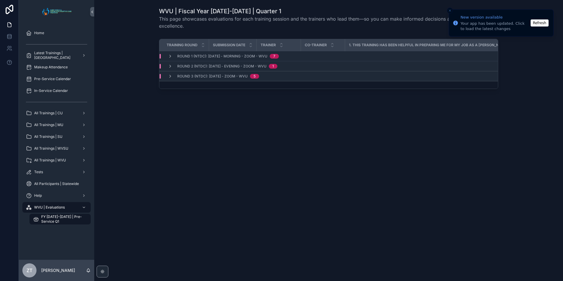
click at [541, 22] on button "Refresh" at bounding box center [540, 22] width 18 height 7
click at [168, 56] on div "Round 1 (NTDC): [DATE] - Morning - Zoom - WVU 7" at bounding box center [223, 56] width 125 height 5
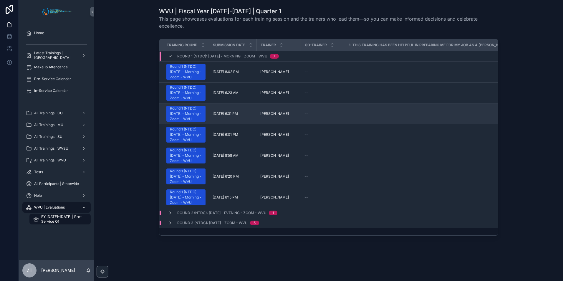
click at [186, 122] on div "Round 1 (NTDC): [DATE] - Morning - Zoom - WVU" at bounding box center [186, 114] width 32 height 16
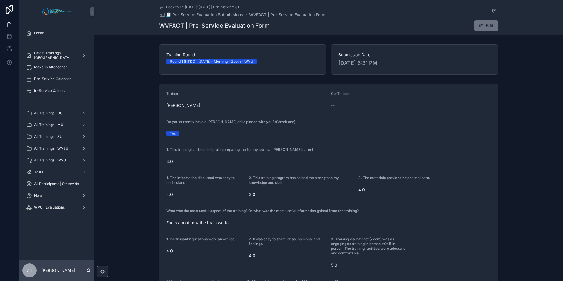
click at [161, 7] on icon "scrollable content" at bounding box center [161, 7] width 5 height 5
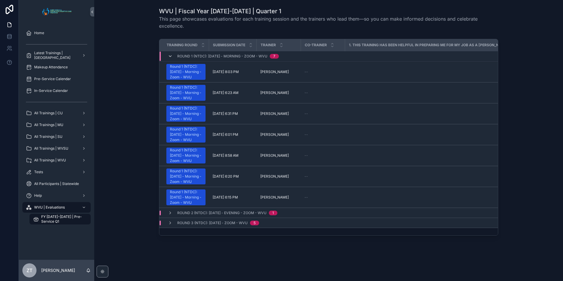
click at [168, 56] on icon "scrollable content" at bounding box center [170, 56] width 5 height 5
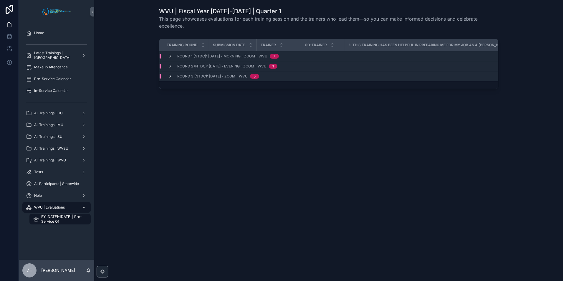
click at [170, 76] on icon "scrollable content" at bounding box center [170, 76] width 5 height 5
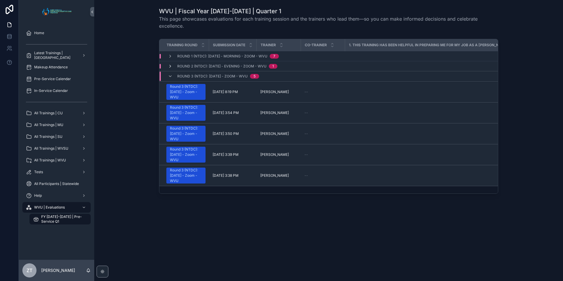
click at [170, 64] on icon "scrollable content" at bounding box center [170, 66] width 5 height 5
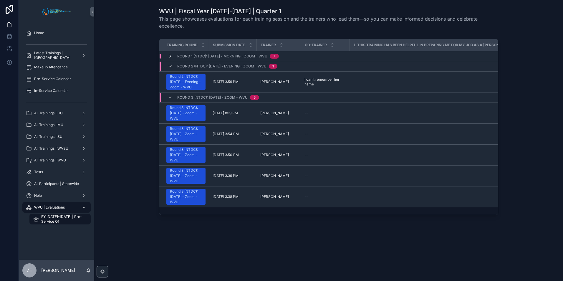
click at [171, 57] on icon "scrollable content" at bounding box center [170, 56] width 5 height 5
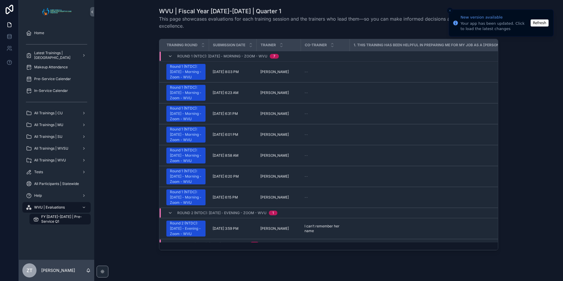
click at [541, 25] on button "Refresh" at bounding box center [540, 22] width 18 height 7
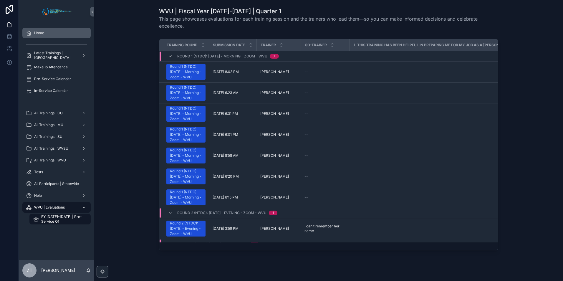
click at [43, 36] on div "Home" at bounding box center [56, 32] width 61 height 9
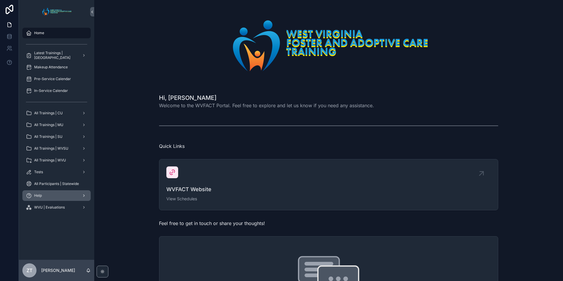
click at [44, 193] on div "Help" at bounding box center [56, 195] width 61 height 9
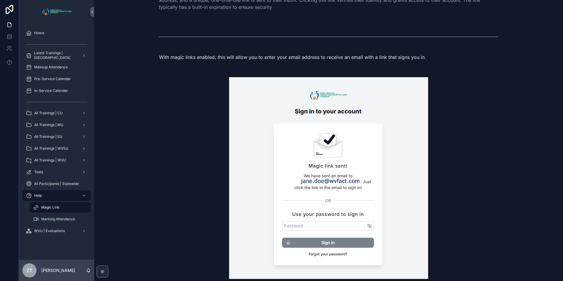
scroll to position [80, 0]
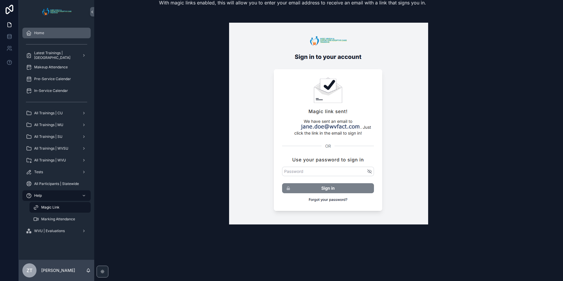
click at [36, 28] on div "Home" at bounding box center [56, 32] width 61 height 9
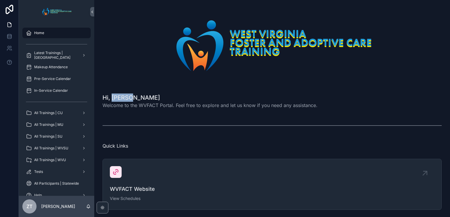
drag, startPoint x: 112, startPoint y: 97, endPoint x: 132, endPoint y: 98, distance: 20.3
click at [132, 98] on h1 "Hi, [PERSON_NAME]" at bounding box center [209, 98] width 215 height 8
drag, startPoint x: 132, startPoint y: 98, endPoint x: 177, endPoint y: 100, distance: 44.8
click at [177, 100] on h1 "Hi, [PERSON_NAME]" at bounding box center [209, 98] width 215 height 8
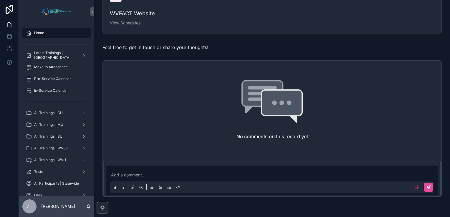
scroll to position [177, 0]
click at [145, 175] on p "scrollable content" at bounding box center [273, 174] width 325 height 6
click at [150, 148] on div "No comments on this record yet" at bounding box center [272, 109] width 339 height 98
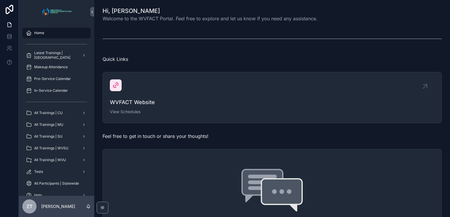
scroll to position [0, 0]
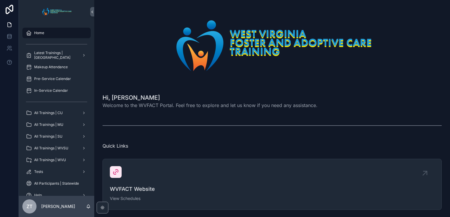
click at [131, 99] on h1 "Hi, [PERSON_NAME]" at bounding box center [209, 98] width 215 height 8
drag, startPoint x: 131, startPoint y: 99, endPoint x: 156, endPoint y: 25, distance: 77.7
click at [156, 25] on div "scrollable content" at bounding box center [271, 45] width 339 height 77
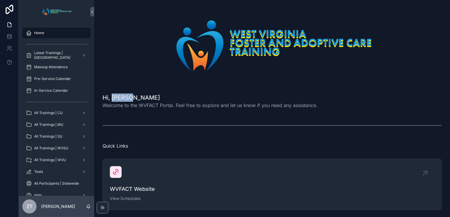
drag, startPoint x: 112, startPoint y: 97, endPoint x: 133, endPoint y: 98, distance: 20.6
click at [133, 98] on h1 "Hi, [PERSON_NAME]" at bounding box center [209, 98] width 215 height 8
drag, startPoint x: 133, startPoint y: 98, endPoint x: 193, endPoint y: 92, distance: 61.3
click at [193, 92] on div "Hi, [PERSON_NAME] Welcome to the WVFACT Portal. Feel free to explore and let us…" at bounding box center [272, 101] width 346 height 20
drag, startPoint x: 317, startPoint y: 107, endPoint x: 302, endPoint y: 107, distance: 14.5
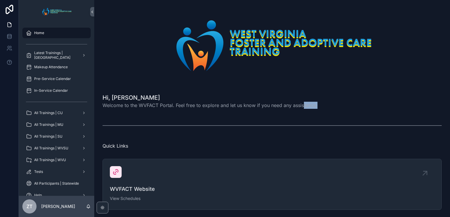
click at [302, 107] on div "Hi, [PERSON_NAME] Welcome to the WVFACT Portal. Feel free to explore and let us…" at bounding box center [271, 101] width 339 height 15
drag, startPoint x: 302, startPoint y: 107, endPoint x: 273, endPoint y: 73, distance: 45.1
click at [273, 73] on img "scrollable content" at bounding box center [272, 45] width 214 height 63
click at [159, 45] on div "scrollable content" at bounding box center [271, 45] width 339 height 77
drag, startPoint x: 102, startPoint y: 98, endPoint x: 136, endPoint y: 96, distance: 33.7
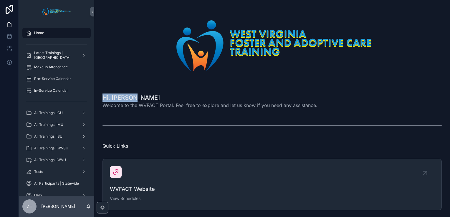
click at [136, 96] on div "Hi, [PERSON_NAME] Welcome to the WVFACT Portal. Feel free to explore and let us…" at bounding box center [272, 101] width 346 height 20
drag, startPoint x: 136, startPoint y: 96, endPoint x: 157, endPoint y: 33, distance: 66.4
click at [157, 33] on div "scrollable content" at bounding box center [271, 45] width 339 height 77
click at [235, 104] on span "Welcome to the WVFACT Portal. Feel free to explore and let us know if you need …" at bounding box center [209, 105] width 215 height 7
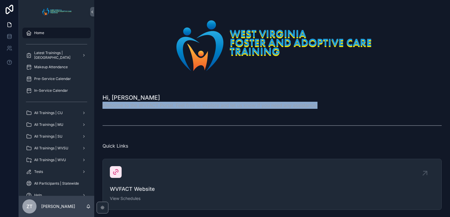
click at [235, 104] on span "Welcome to the WVFACT Portal. Feel free to explore and let us know if you need …" at bounding box center [209, 105] width 215 height 7
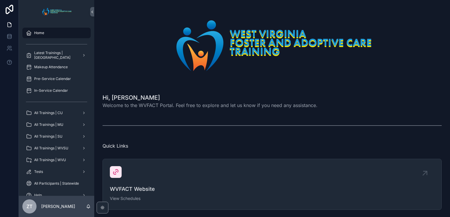
click at [163, 43] on div "scrollable content" at bounding box center [271, 45] width 339 height 77
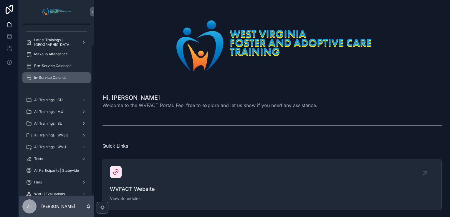
scroll to position [24, 0]
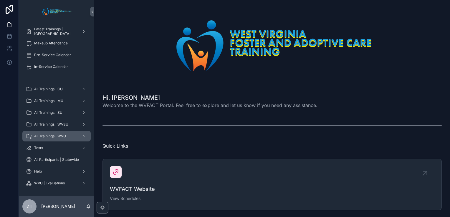
click at [51, 135] on span "All Trainings | WVU" at bounding box center [50, 136] width 32 height 5
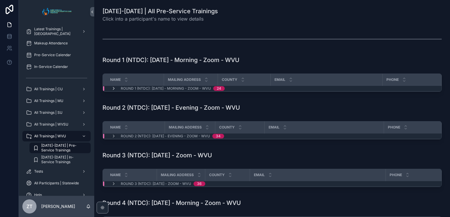
click at [113, 88] on icon "scrollable content" at bounding box center [113, 88] width 5 height 5
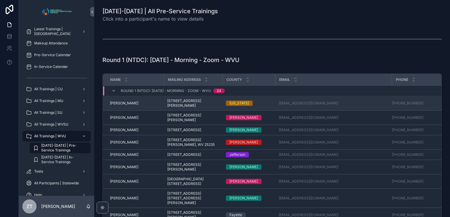
click at [125, 102] on span "[PERSON_NAME]" at bounding box center [124, 103] width 29 height 5
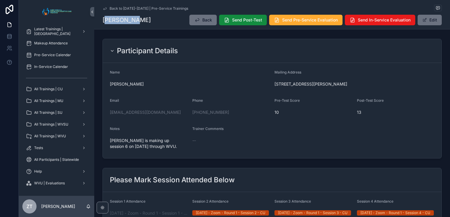
drag, startPoint x: 137, startPoint y: 19, endPoint x: 107, endPoint y: 20, distance: 29.5
click at [107, 20] on div "[PERSON_NAME] Back Send Post-Test Send Pre-Service Evaluation Send In-Service E…" at bounding box center [271, 19] width 339 height 11
drag, startPoint x: 107, startPoint y: 20, endPoint x: 176, endPoint y: 28, distance: 69.7
click at [176, 28] on div "Back to [DATE]-[DATE] | Pre-Service Trainings [PERSON_NAME] Back Send Post-Test…" at bounding box center [271, 14] width 339 height 29
click at [429, 19] on button "Edit" at bounding box center [430, 20] width 24 height 11
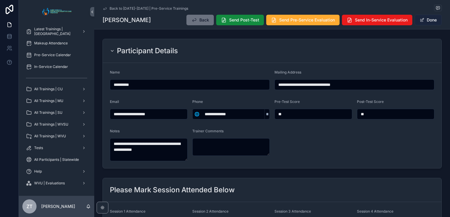
click at [425, 22] on button "Done" at bounding box center [428, 20] width 27 height 11
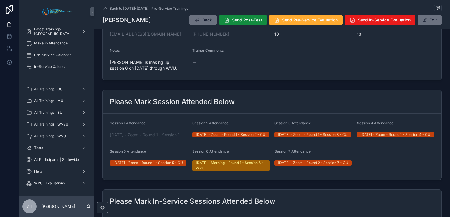
scroll to position [88, 0]
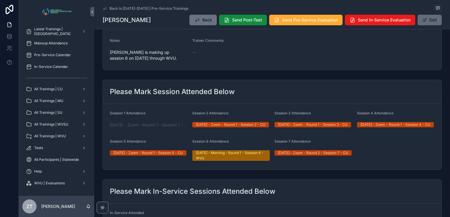
click at [431, 19] on button "Edit" at bounding box center [430, 20] width 24 height 11
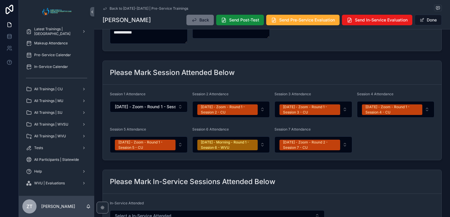
scroll to position [118, 0]
click at [430, 22] on button "Done" at bounding box center [428, 20] width 27 height 11
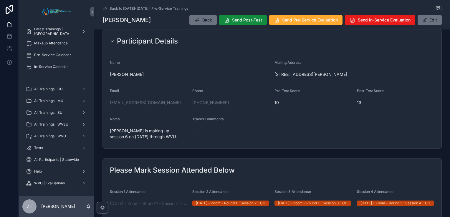
scroll to position [0, 0]
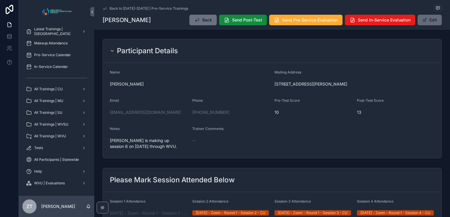
click at [430, 23] on button "Edit" at bounding box center [430, 20] width 24 height 11
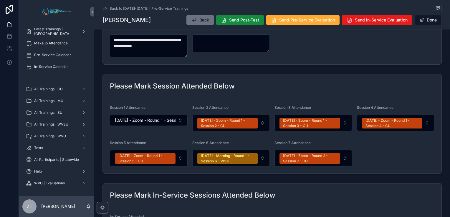
scroll to position [118, 0]
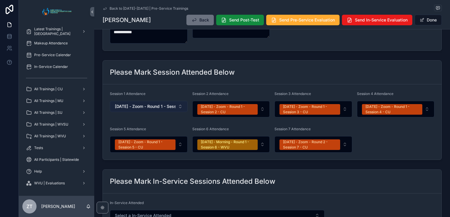
click at [161, 108] on span "[DATE] - Zoom - Round 1 - Session 1 - CU" at bounding box center [145, 107] width 61 height 6
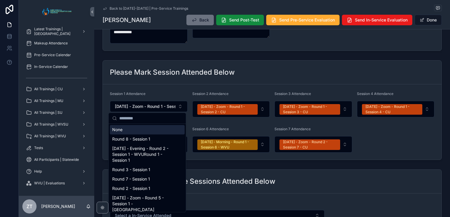
click at [119, 131] on div "None" at bounding box center [147, 129] width 75 height 9
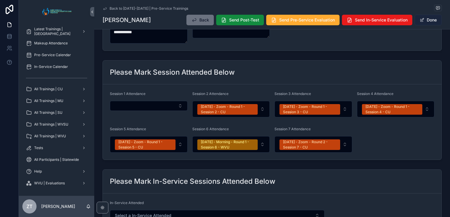
click at [428, 22] on button "Done" at bounding box center [428, 20] width 27 height 11
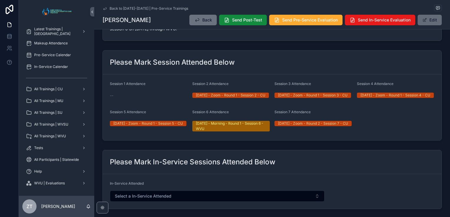
scroll to position [117, 0]
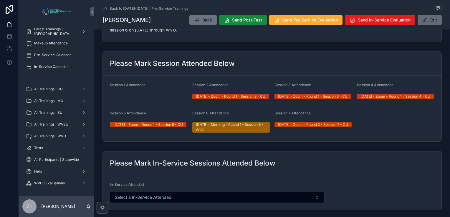
click at [427, 23] on button "Edit" at bounding box center [430, 20] width 24 height 11
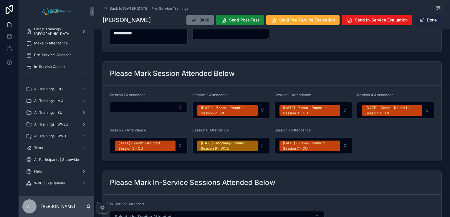
scroll to position [118, 0]
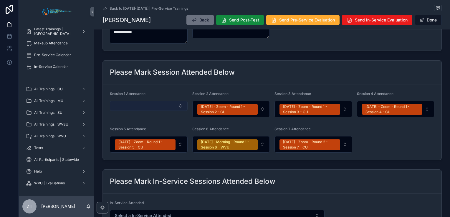
click at [159, 108] on button "Select Button" at bounding box center [149, 106] width 78 height 10
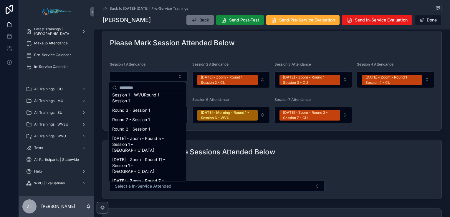
scroll to position [0, 0]
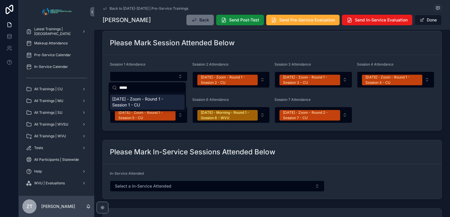
type input "*****"
click at [135, 99] on span "[DATE] - Zoom - Round 1 - Session 1 - CU" at bounding box center [143, 102] width 63 height 12
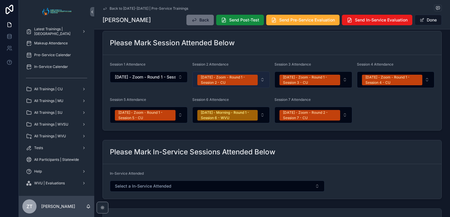
click at [220, 77] on div "[DATE] - Zoom - Round 1 - Session 2 - CU" at bounding box center [228, 80] width 54 height 11
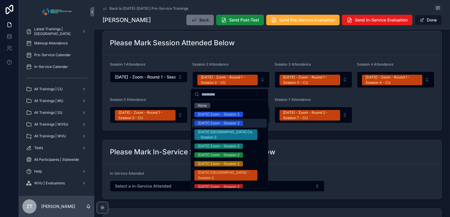
click at [249, 43] on div "Please Mark Session Attended Below" at bounding box center [272, 42] width 325 height 9
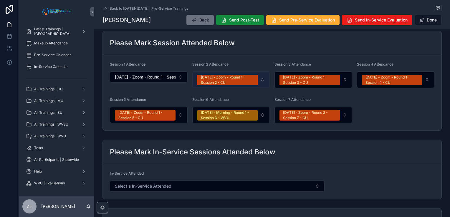
click at [225, 83] on div "[DATE] - Zoom - Round 1 - Session 2 - CU" at bounding box center [228, 80] width 54 height 11
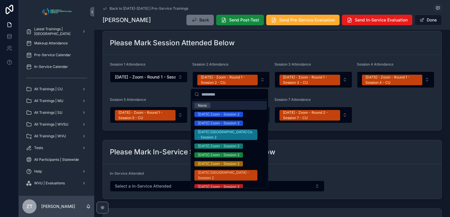
click at [253, 46] on div "Please Mark Session Attended Below" at bounding box center [272, 42] width 325 height 9
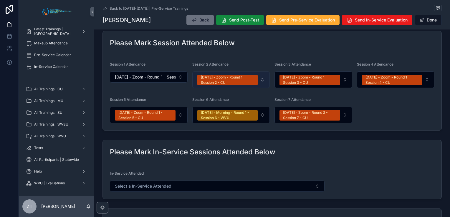
click at [235, 80] on div "[DATE] - Zoom - Round 1 - Session 2 - CU" at bounding box center [228, 80] width 54 height 11
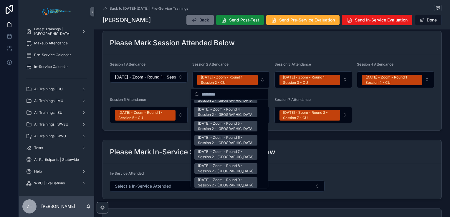
scroll to position [736, 0]
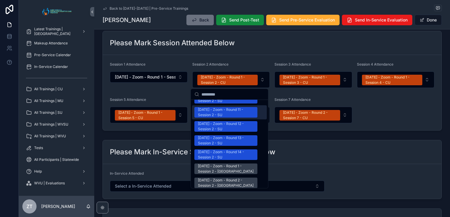
click at [289, 47] on div "Please Mark Session Attended Below" at bounding box center [272, 42] width 325 height 9
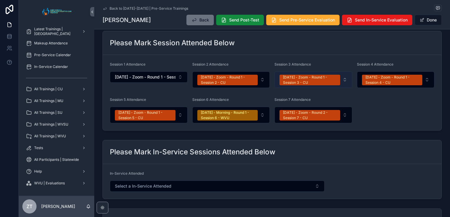
click at [306, 83] on div "[DATE] - Zoom - Round 1 - Session 3 - CU" at bounding box center [310, 80] width 54 height 11
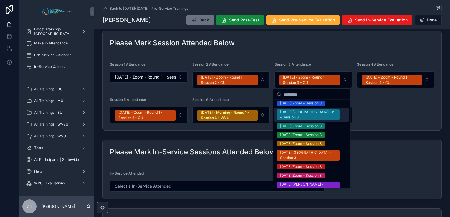
scroll to position [0, 0]
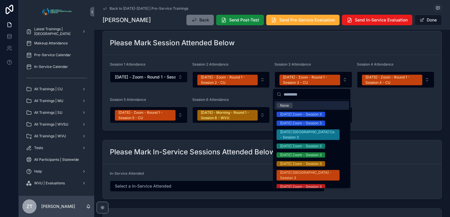
click at [347, 55] on form "Session 1 Attendance [DATE] - Zoom - Round 1 - Session 1 - CU Session 2 Attenda…" at bounding box center [272, 92] width 339 height 75
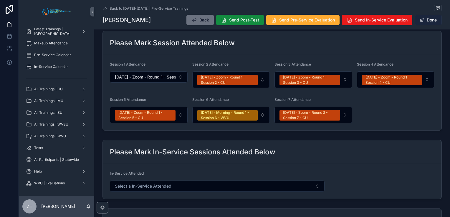
click at [429, 22] on button "Done" at bounding box center [428, 20] width 27 height 11
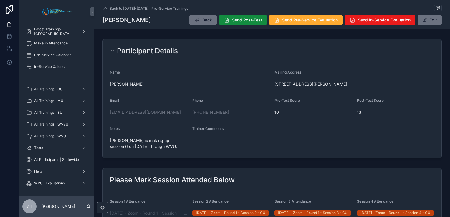
click at [106, 8] on link "Back to [DATE]-[DATE] | Pre-Service Trainings" at bounding box center [145, 8] width 86 height 5
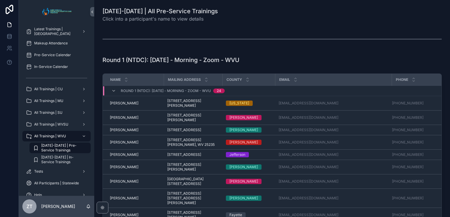
drag, startPoint x: 155, startPoint y: 61, endPoint x: 250, endPoint y: 61, distance: 95.4
click at [250, 61] on div "Round 1 (NTDC): [DATE] - Morning - Zoom - WVU" at bounding box center [271, 60] width 339 height 8
drag, startPoint x: 250, startPoint y: 61, endPoint x: 287, endPoint y: 59, distance: 36.2
click at [287, 59] on div "Round 1 (NTDC): [DATE] - Morning - Zoom - WVU" at bounding box center [271, 60] width 339 height 8
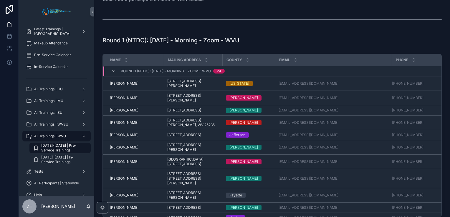
scroll to position [29, 0]
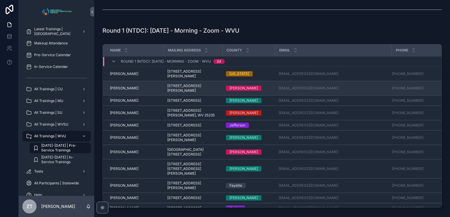
click at [120, 87] on span "[PERSON_NAME]" at bounding box center [124, 88] width 29 height 5
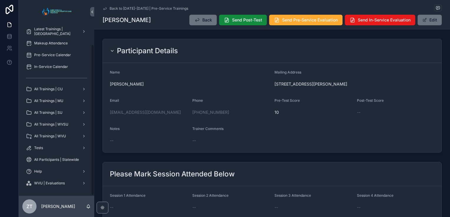
click at [105, 9] on icon "scrollable content" at bounding box center [104, 8] width 3 height 2
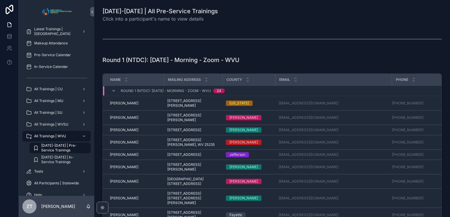
drag, startPoint x: 151, startPoint y: 62, endPoint x: 247, endPoint y: 61, distance: 95.7
click at [239, 61] on h1 "Round 1 (NTDC): [DATE] - Morning - Zoom - WVU" at bounding box center [170, 60] width 137 height 8
drag, startPoint x: 247, startPoint y: 61, endPoint x: 257, endPoint y: 63, distance: 9.9
click at [257, 63] on div "Round 1 (NTDC): [DATE] - Morning - Zoom - WVU" at bounding box center [271, 60] width 339 height 8
click at [251, 61] on div "Round 1 (NTDC): [DATE] - Morning - Zoom - WVU" at bounding box center [271, 60] width 339 height 8
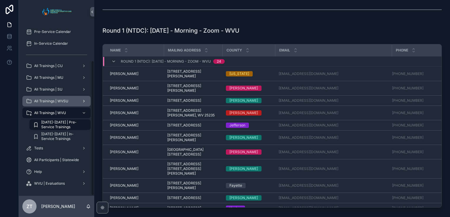
scroll to position [47, 0]
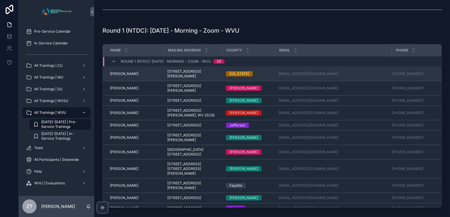
click at [122, 72] on span "[PERSON_NAME]" at bounding box center [124, 74] width 29 height 5
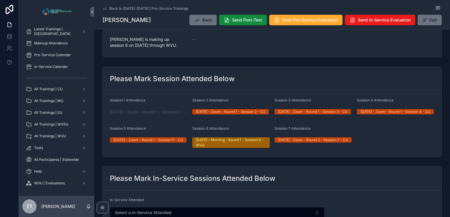
scroll to position [118, 0]
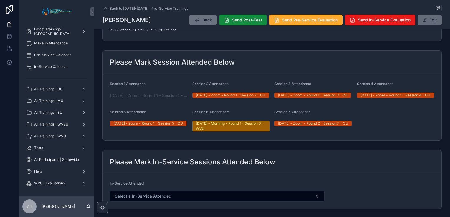
click at [435, 20] on button "Edit" at bounding box center [430, 20] width 24 height 11
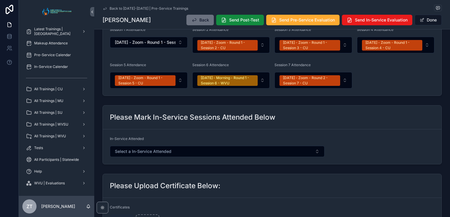
scroll to position [209, 0]
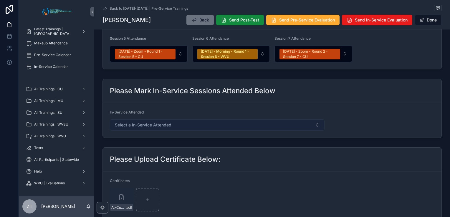
click at [180, 126] on button "Select a In-Service Attended" at bounding box center [217, 125] width 215 height 11
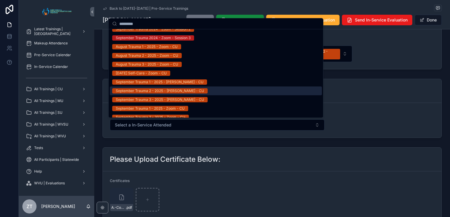
scroll to position [618, 0]
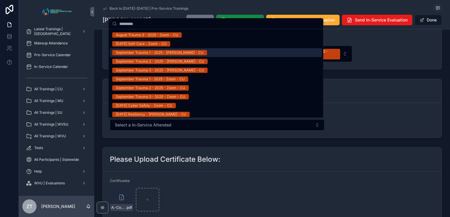
click at [137, 54] on div "September Trauma 1 - 2025 - [PERSON_NAME] - CU" at bounding box center [160, 52] width 88 height 5
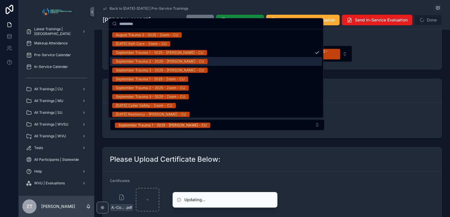
click at [147, 61] on div "September Trauma 2 - 2025 - [PERSON_NAME] - CU" at bounding box center [160, 61] width 88 height 5
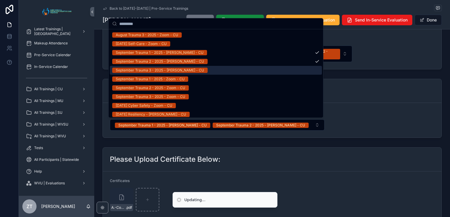
click at [147, 70] on div "September Trauma 3 - 2025 - [PERSON_NAME] - CU" at bounding box center [160, 70] width 88 height 5
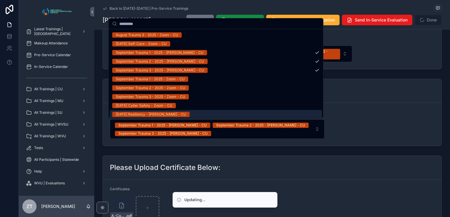
click at [353, 122] on form "In-Service Attended September Trauma 1 - 2025 - [PERSON_NAME] - CU September Tr…" at bounding box center [272, 124] width 339 height 43
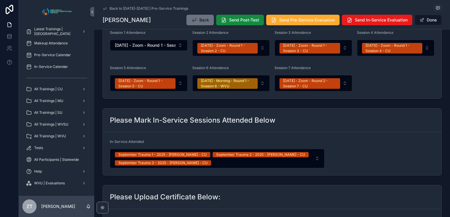
scroll to position [150, 0]
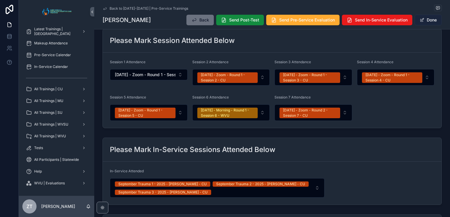
click at [426, 20] on button "Done" at bounding box center [428, 20] width 27 height 11
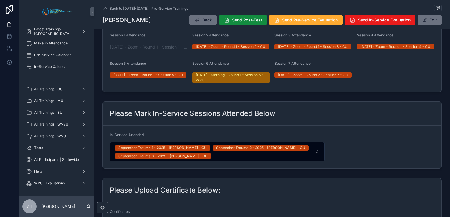
scroll to position [177, 0]
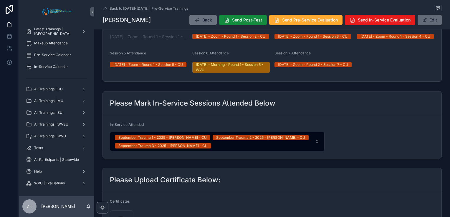
click at [430, 24] on button "Edit" at bounding box center [430, 20] width 24 height 11
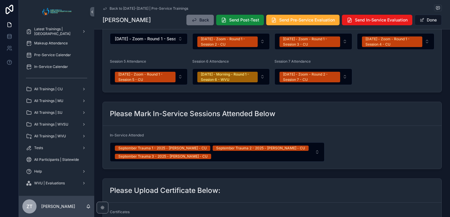
scroll to position [186, 0]
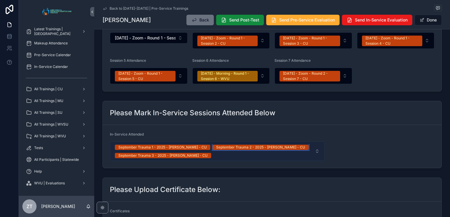
click at [216, 148] on div "September Trauma 2 - 2025 - [PERSON_NAME] - CU" at bounding box center [260, 147] width 89 height 5
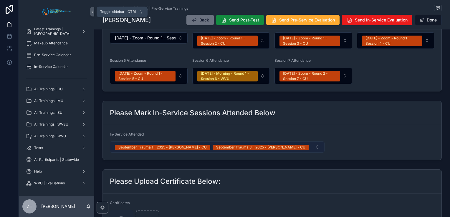
click at [90, 12] on icon "scrollable content" at bounding box center [92, 12] width 4 height 4
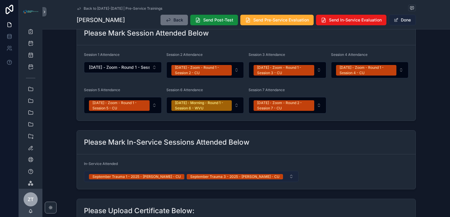
click at [396, 19] on span "scrollable content" at bounding box center [396, 20] width 5 height 5
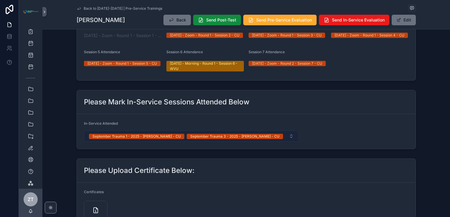
scroll to position [214, 0]
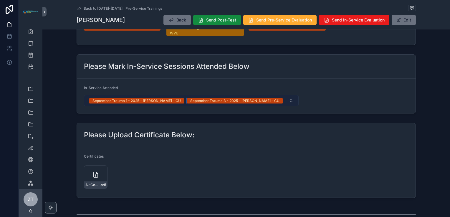
click at [202, 104] on div "September Trauma 3 - 2025 - [PERSON_NAME] - CU" at bounding box center [234, 100] width 89 height 5
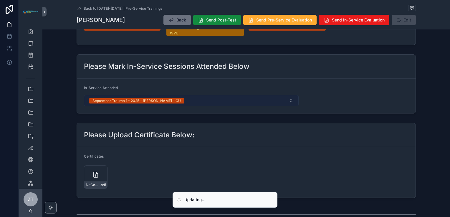
click at [130, 104] on div "September Trauma 1 - 2025 - [PERSON_NAME] - CU" at bounding box center [136, 100] width 88 height 5
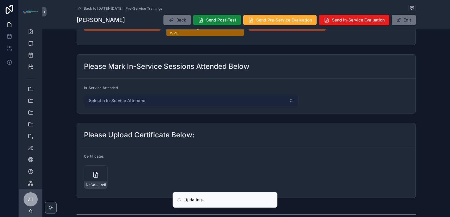
click at [200, 106] on button "Select a In-Service Attended" at bounding box center [191, 100] width 215 height 11
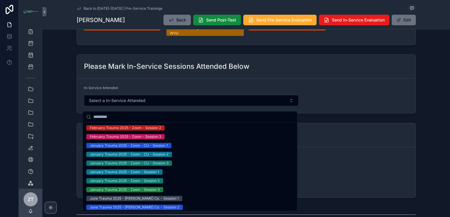
scroll to position [59, 0]
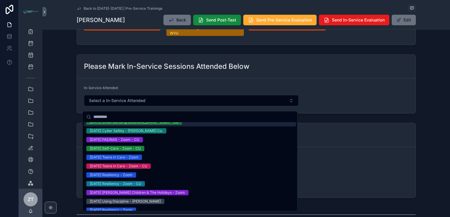
click at [321, 71] on div "Please Mark In-Service Sessions Attended Below" at bounding box center [246, 66] width 325 height 9
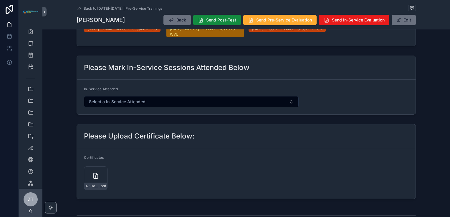
scroll to position [214, 0]
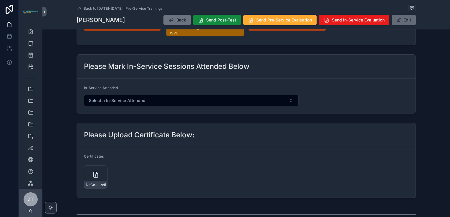
click at [405, 19] on button "Edit" at bounding box center [404, 20] width 24 height 11
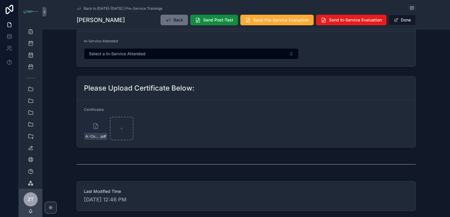
scroll to position [282, 0]
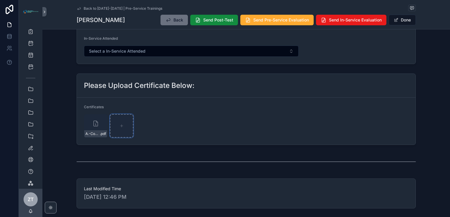
click at [119, 127] on div "scrollable content" at bounding box center [122, 126] width 24 height 24
click at [396, 21] on span "scrollable content" at bounding box center [396, 20] width 5 height 5
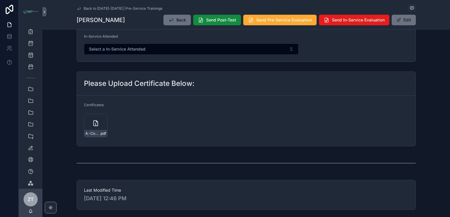
scroll to position [236, 0]
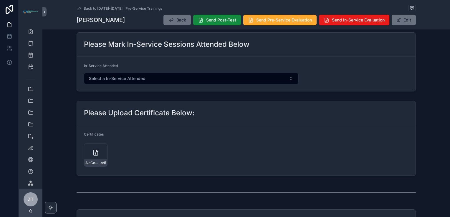
click at [179, 118] on h2 "Please Upload Certificate Below:" at bounding box center [139, 112] width 110 height 9
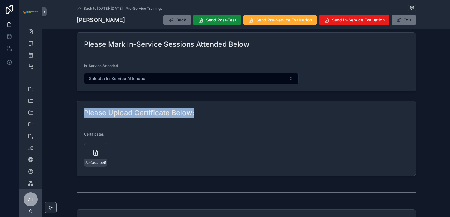
click at [305, 107] on div "Please Upload Certificate Below:" at bounding box center [246, 113] width 339 height 24
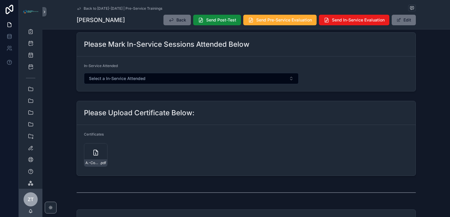
click at [250, 110] on div "Please Upload Certificate Below:" at bounding box center [246, 113] width 339 height 24
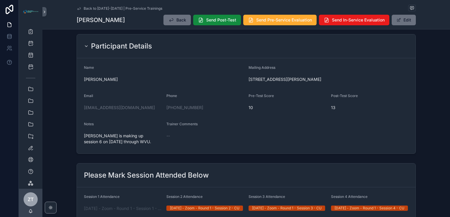
scroll to position [0, 0]
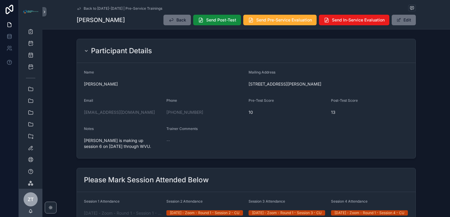
click at [85, 52] on icon "scrollable content" at bounding box center [86, 51] width 5 height 5
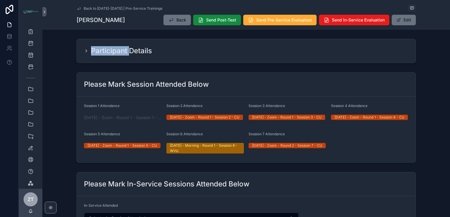
click at [85, 52] on icon "scrollable content" at bounding box center [86, 51] width 5 height 5
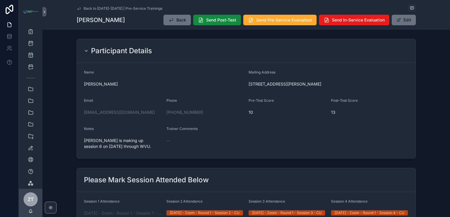
click at [364, 73] on div "Mailing Address" at bounding box center [329, 73] width 160 height 7
click at [77, 8] on icon "scrollable content" at bounding box center [79, 8] width 5 height 5
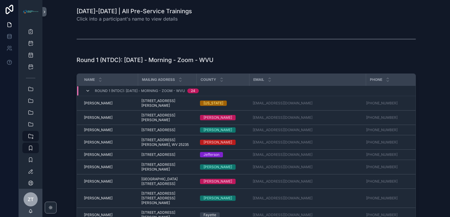
click at [86, 90] on icon "scrollable content" at bounding box center [87, 91] width 5 height 5
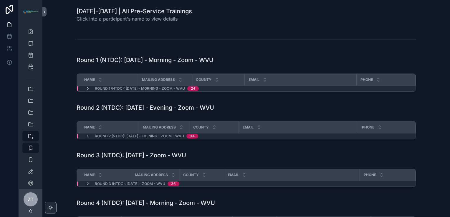
click at [85, 89] on icon "scrollable content" at bounding box center [87, 88] width 5 height 5
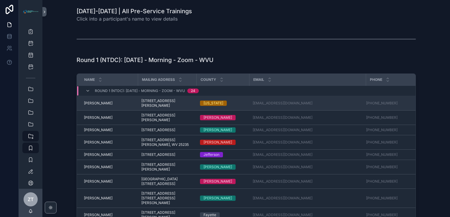
click at [97, 102] on span "[PERSON_NAME]" at bounding box center [98, 103] width 29 height 5
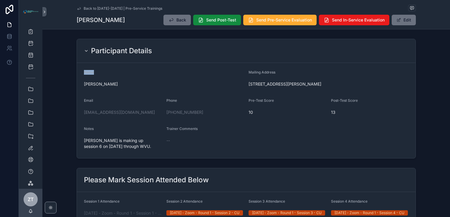
drag, startPoint x: 82, startPoint y: 72, endPoint x: 93, endPoint y: 72, distance: 11.2
click at [93, 72] on div "Name" at bounding box center [164, 73] width 160 height 7
drag, startPoint x: 93, startPoint y: 72, endPoint x: 102, endPoint y: 77, distance: 10.0
click at [102, 77] on div "Name" at bounding box center [164, 73] width 160 height 7
click at [174, 56] on div "Participant Details" at bounding box center [246, 51] width 339 height 24
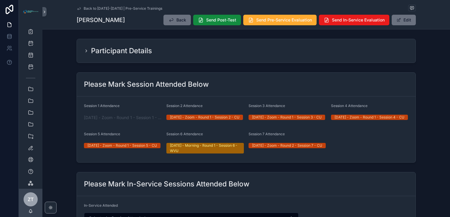
click at [174, 56] on div "Participant Details" at bounding box center [246, 51] width 339 height 24
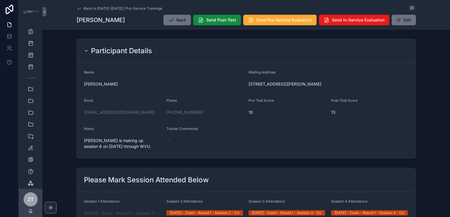
click at [78, 9] on icon "scrollable content" at bounding box center [78, 8] width 3 height 2
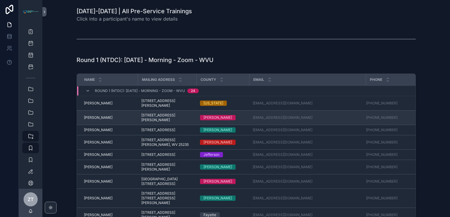
click at [87, 115] on td "[PERSON_NAME] [PERSON_NAME]" at bounding box center [107, 118] width 61 height 14
click at [88, 119] on span "[PERSON_NAME]" at bounding box center [98, 117] width 29 height 5
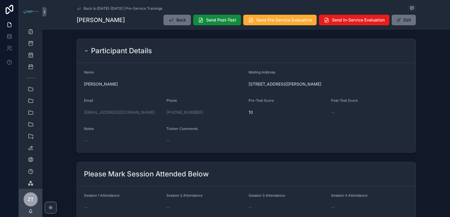
click at [249, 111] on span "10" at bounding box center [288, 113] width 78 height 6
drag, startPoint x: 249, startPoint y: 111, endPoint x: 212, endPoint y: 86, distance: 44.8
click at [212, 86] on span "[PERSON_NAME]" at bounding box center [164, 84] width 160 height 6
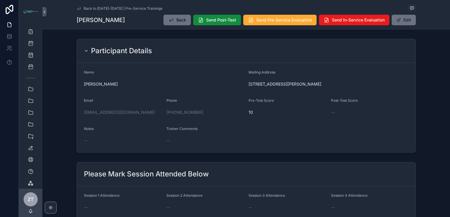
click at [77, 9] on icon "scrollable content" at bounding box center [79, 8] width 5 height 5
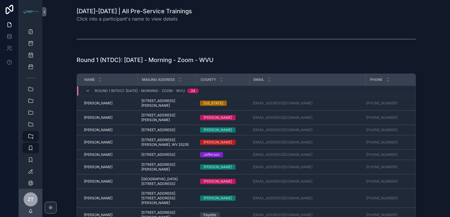
click at [43, 12] on icon "scrollable content" at bounding box center [44, 12] width 4 height 4
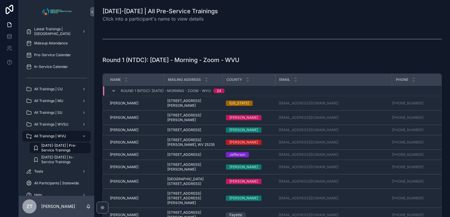
click at [114, 89] on icon "scrollable content" at bounding box center [113, 91] width 5 height 5
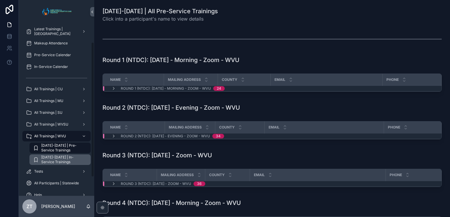
click at [68, 163] on span "[DATE]-[DATE] | In-Service Trainings" at bounding box center [63, 159] width 44 height 9
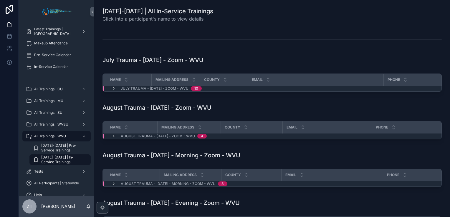
click at [114, 89] on icon "scrollable content" at bounding box center [113, 88] width 5 height 5
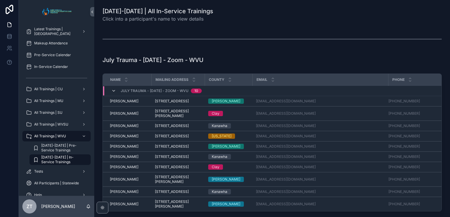
click at [113, 92] on icon "scrollable content" at bounding box center [113, 91] width 5 height 5
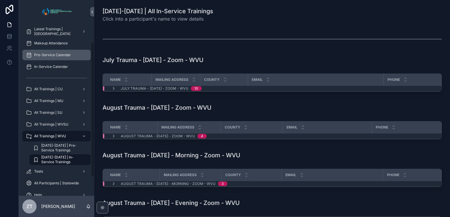
click at [64, 56] on span "Pre-Service Calendar" at bounding box center [52, 55] width 37 height 5
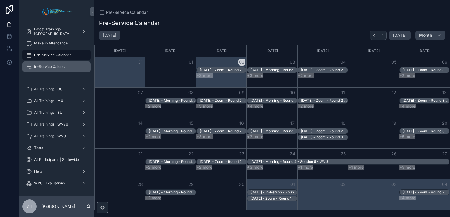
click at [54, 70] on div "In-Service Calendar" at bounding box center [56, 66] width 61 height 9
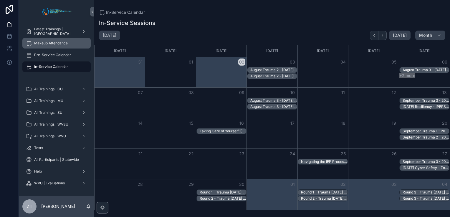
click at [55, 47] on div "Makeup Attendance" at bounding box center [56, 43] width 61 height 9
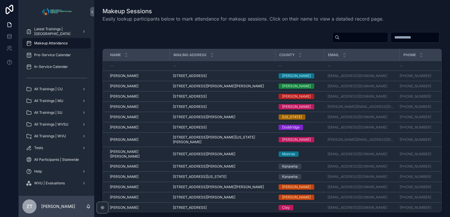
click at [340, 37] on input "scrollable content" at bounding box center [364, 37] width 48 height 8
click at [247, 38] on div "scrollable content" at bounding box center [271, 39] width 339 height 14
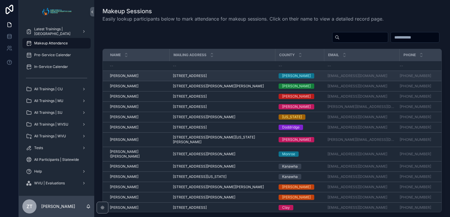
click at [126, 77] on span "[PERSON_NAME]" at bounding box center [124, 76] width 29 height 5
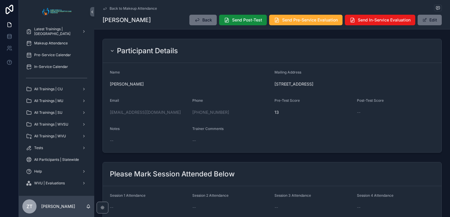
click at [105, 10] on icon "scrollable content" at bounding box center [104, 8] width 5 height 5
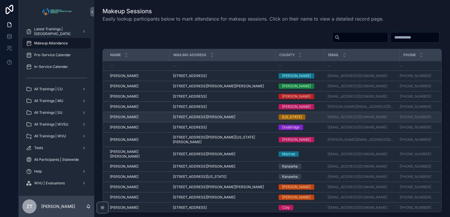
click at [132, 116] on span "[PERSON_NAME]" at bounding box center [124, 117] width 29 height 5
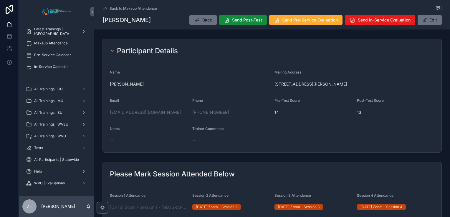
click at [105, 9] on icon "scrollable content" at bounding box center [104, 8] width 5 height 5
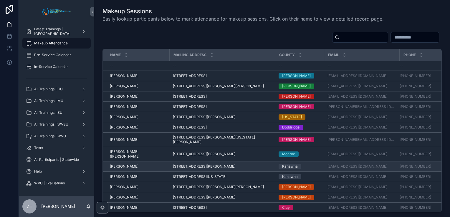
click at [138, 164] on span "[PERSON_NAME]" at bounding box center [124, 166] width 29 height 5
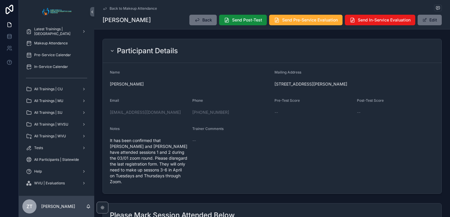
click at [102, 7] on icon "scrollable content" at bounding box center [104, 8] width 5 height 5
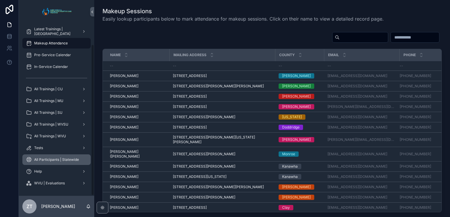
click at [51, 161] on span "All Participants | Statewide" at bounding box center [56, 160] width 45 height 5
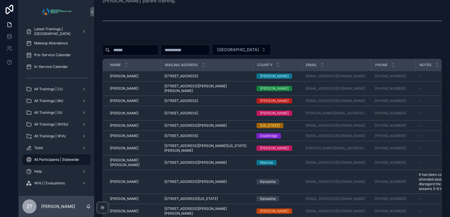
click at [145, 50] on input "scrollable content" at bounding box center [134, 50] width 48 height 8
click at [137, 25] on div "scrollable content" at bounding box center [271, 21] width 339 height 15
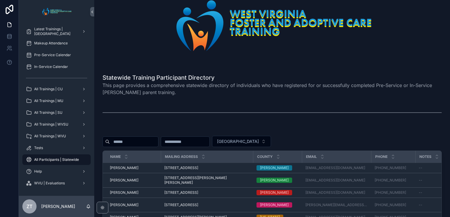
scroll to position [59, 0]
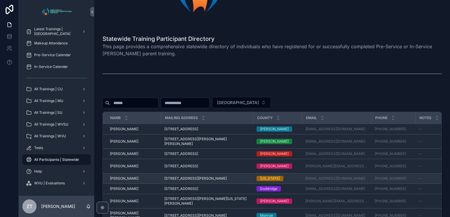
click at [131, 176] on span "[PERSON_NAME]" at bounding box center [124, 178] width 29 height 5
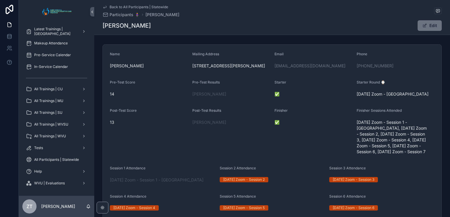
click at [102, 7] on icon "scrollable content" at bounding box center [104, 7] width 5 height 5
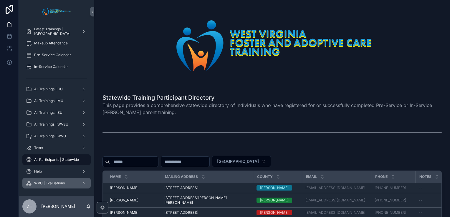
click at [59, 183] on span "WVU | Evaluations" at bounding box center [49, 183] width 31 height 5
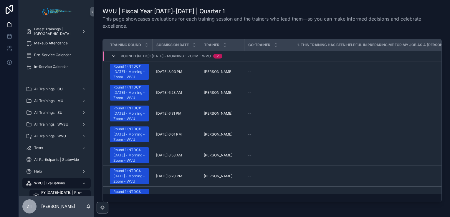
click at [113, 55] on icon "scrollable content" at bounding box center [113, 56] width 5 height 5
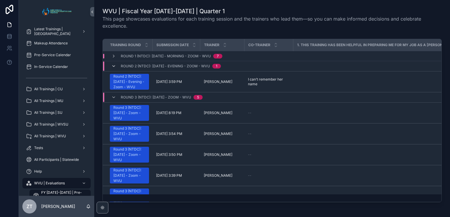
click at [112, 65] on icon "scrollable content" at bounding box center [113, 66] width 5 height 5
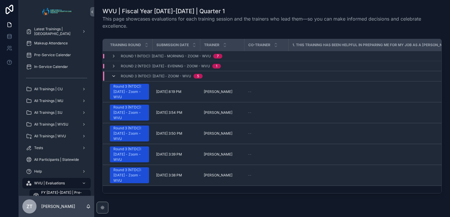
click at [113, 77] on icon "scrollable content" at bounding box center [113, 76] width 5 height 5
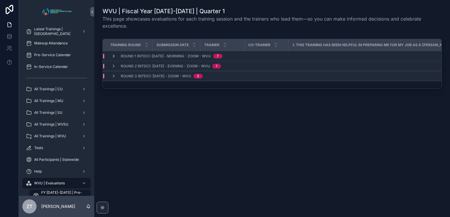
click at [113, 56] on icon "scrollable content" at bounding box center [113, 56] width 5 height 5
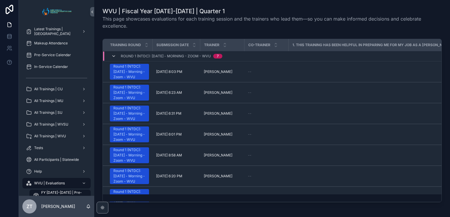
click at [115, 54] on icon "scrollable content" at bounding box center [113, 56] width 5 height 5
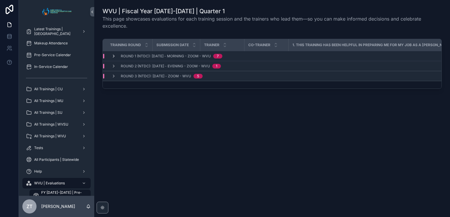
click at [113, 54] on icon "scrollable content" at bounding box center [113, 56] width 5 height 5
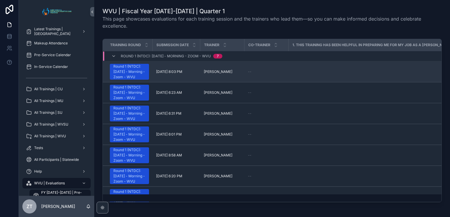
click at [133, 76] on div "Round 1 (NTDC): [DATE] - Morning - Zoom - WVU" at bounding box center [129, 72] width 32 height 16
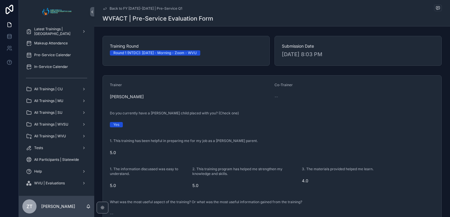
click at [104, 8] on icon "scrollable content" at bounding box center [104, 8] width 5 height 5
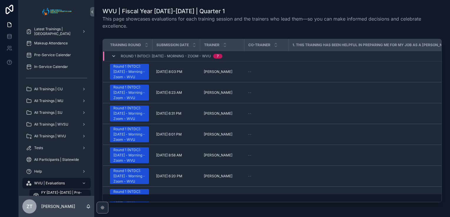
click at [113, 56] on icon "scrollable content" at bounding box center [113, 56] width 5 height 5
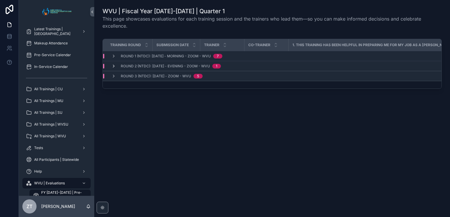
click at [113, 66] on icon "scrollable content" at bounding box center [113, 66] width 5 height 5
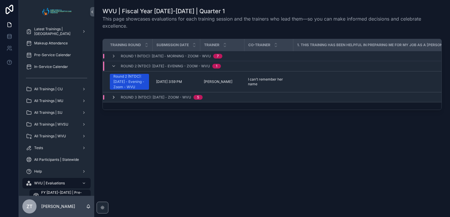
click at [114, 100] on icon "scrollable content" at bounding box center [113, 97] width 5 height 5
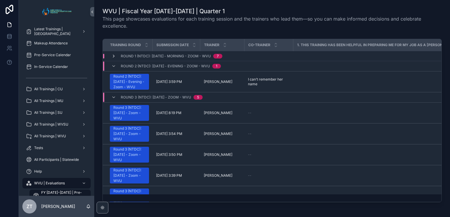
click at [112, 56] on icon "scrollable content" at bounding box center [113, 56] width 5 height 5
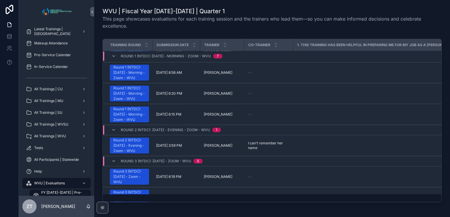
scroll to position [88, 0]
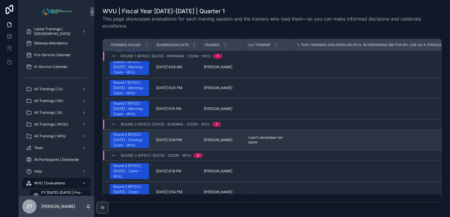
click at [260, 145] on span "I can’t remember her name" at bounding box center [269, 139] width 42 height 9
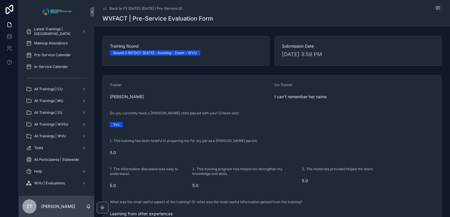
click at [289, 95] on span "I can’t remember her name" at bounding box center [354, 97] width 160 height 6
drag, startPoint x: 289, startPoint y: 95, endPoint x: 258, endPoint y: 99, distance: 30.8
click at [258, 99] on span "[PERSON_NAME]" at bounding box center [190, 97] width 160 height 6
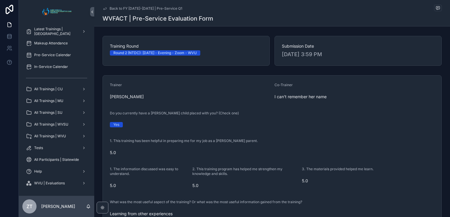
click at [102, 8] on icon "scrollable content" at bounding box center [104, 8] width 5 height 5
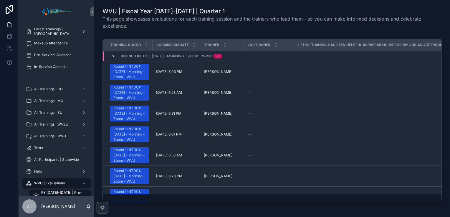
click at [113, 54] on icon "scrollable content" at bounding box center [113, 56] width 5 height 5
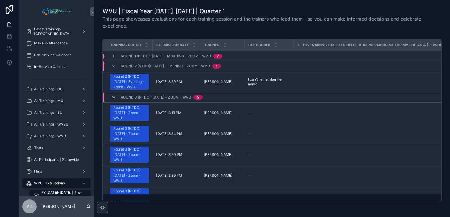
click at [113, 100] on icon "scrollable content" at bounding box center [113, 97] width 5 height 5
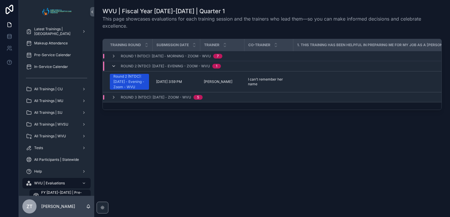
click at [113, 66] on icon "scrollable content" at bounding box center [113, 66] width 5 height 5
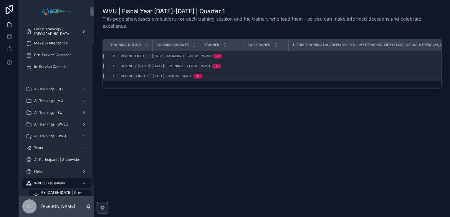
click at [113, 55] on icon "scrollable content" at bounding box center [113, 56] width 5 height 5
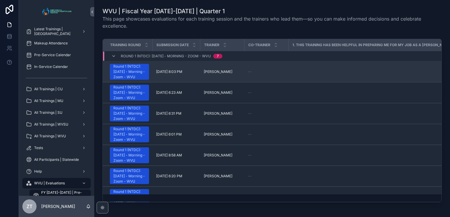
click at [140, 74] on div "Round 1 (NTDC): [DATE] - Morning - Zoom - WVU" at bounding box center [129, 72] width 32 height 16
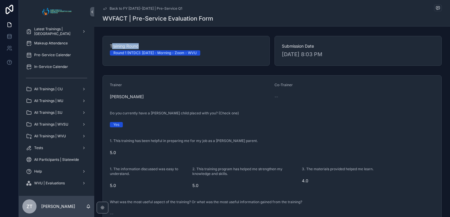
drag, startPoint x: 137, startPoint y: 47, endPoint x: 110, endPoint y: 44, distance: 27.9
click at [110, 44] on span "Training Round" at bounding box center [186, 46] width 153 height 6
click at [216, 50] on div "Round 1 (NTDC): [DATE] - Morning - Zoom - WVU" at bounding box center [186, 52] width 153 height 5
click at [211, 63] on div "Training Round Round 1 (NTDC): [DATE] - Morning - Zoom - WVU" at bounding box center [185, 51] width 167 height 30
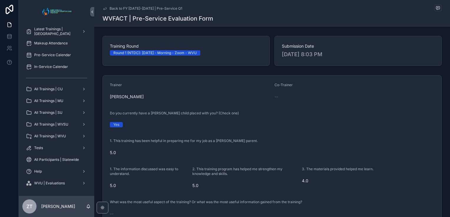
click at [195, 61] on div "Training Round Round 1 (NTDC): [DATE] - Morning - Zoom - WVU" at bounding box center [185, 51] width 167 height 30
click at [103, 8] on icon "scrollable content" at bounding box center [104, 8] width 3 height 2
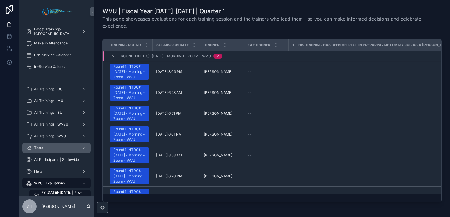
click at [42, 150] on span "Tests" at bounding box center [38, 148] width 9 height 5
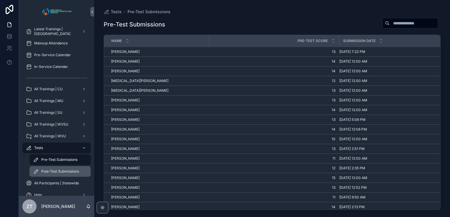
click at [61, 173] on span "Post-Test Submissions" at bounding box center [60, 171] width 38 height 5
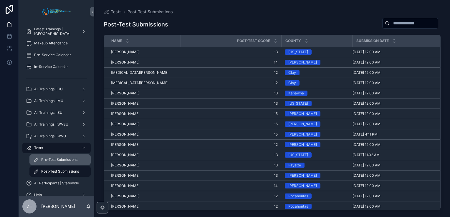
click at [65, 159] on span "Pre-Test Submissions" at bounding box center [59, 160] width 36 height 5
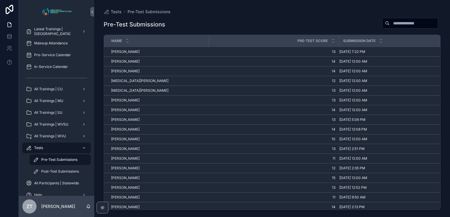
click at [125, 24] on h1 "Pre-Test Submissions" at bounding box center [135, 24] width 62 height 8
drag, startPoint x: 125, startPoint y: 24, endPoint x: 231, endPoint y: 12, distance: 107.0
click at [231, 12] on div "Tests Pre-Test Submissions" at bounding box center [272, 11] width 337 height 5
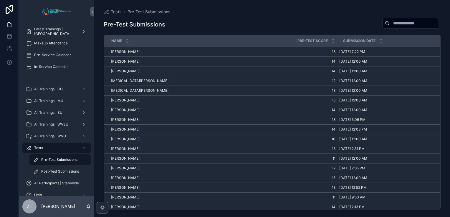
click at [396, 26] on input "scrollable content" at bounding box center [414, 23] width 48 height 8
click at [358, 10] on div "Tests Pre-Test Submissions" at bounding box center [272, 11] width 337 height 5
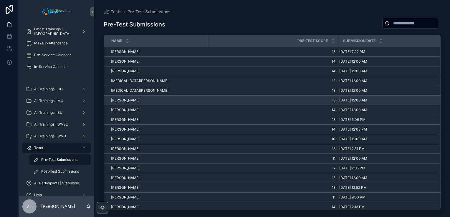
click at [120, 101] on span "[PERSON_NAME]" at bounding box center [125, 100] width 29 height 5
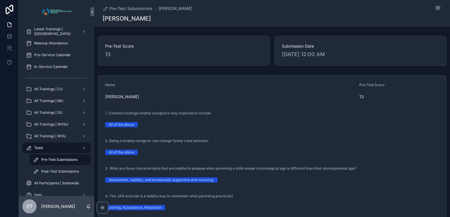
click at [110, 54] on span "13" at bounding box center [183, 54] width 157 height 8
click at [91, 12] on icon "scrollable content" at bounding box center [92, 12] width 4 height 4
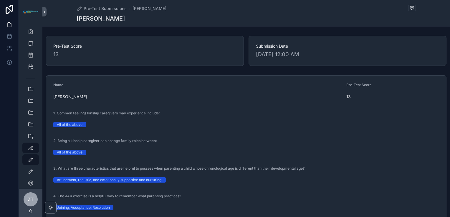
click at [42, 12] on div "scrollable content" at bounding box center [31, 12] width 24 height 24
click at [43, 12] on icon "scrollable content" at bounding box center [44, 12] width 4 height 4
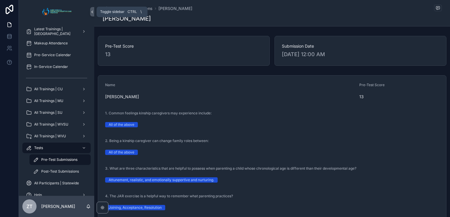
click at [92, 13] on icon "scrollable content" at bounding box center [92, 12] width 4 height 4
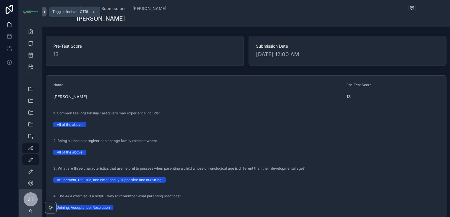
click at [45, 11] on icon "scrollable content" at bounding box center [44, 12] width 4 height 4
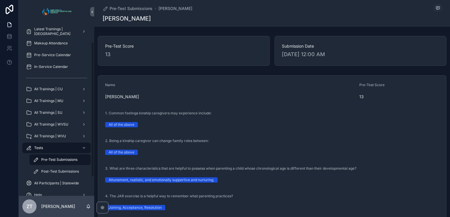
click at [65, 162] on div "Pre-Test Submissions" at bounding box center [60, 159] width 54 height 9
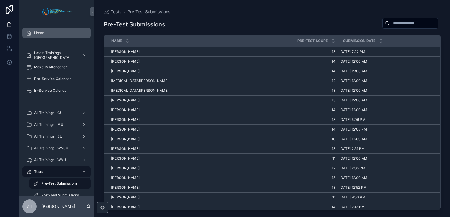
click at [49, 34] on div "Home" at bounding box center [56, 32] width 61 height 9
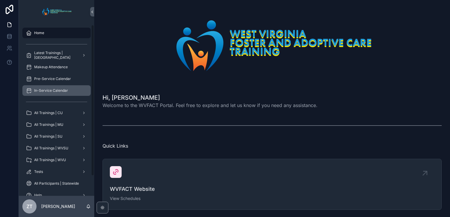
scroll to position [24, 0]
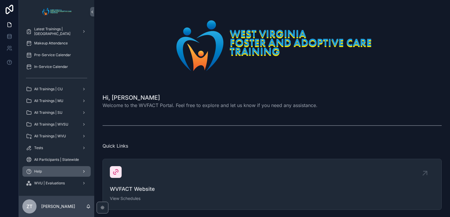
click at [56, 173] on div "Help" at bounding box center [56, 171] width 61 height 9
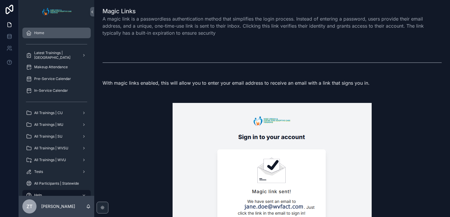
click at [55, 37] on div "Home" at bounding box center [56, 32] width 61 height 9
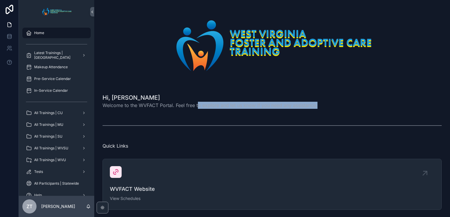
drag, startPoint x: 320, startPoint y: 105, endPoint x: 197, endPoint y: 105, distance: 122.5
click at [197, 105] on div "Hi, [PERSON_NAME] Welcome to the WVFACT Portal. Feel free to explore and let us…" at bounding box center [271, 101] width 339 height 15
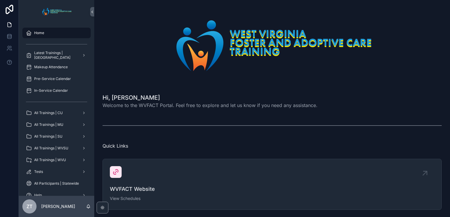
click at [145, 46] on div "scrollable content" at bounding box center [271, 45] width 339 height 77
click at [221, 72] on img "scrollable content" at bounding box center [272, 45] width 214 height 63
